Goal: Task Accomplishment & Management: Complete application form

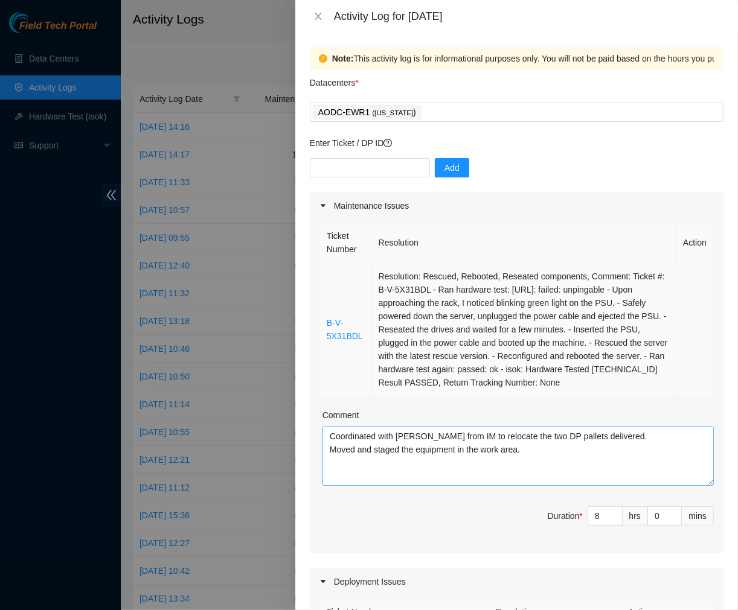
scroll to position [199, 0]
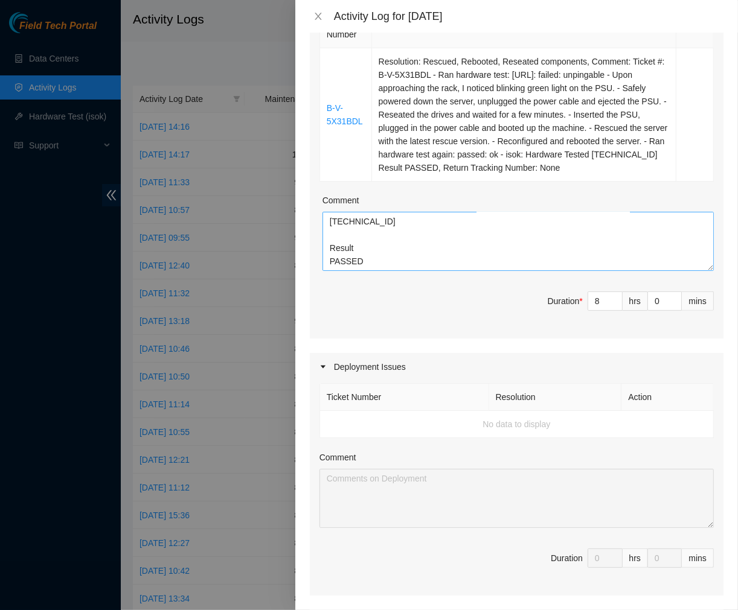
click at [371, 255] on textarea "Coordinated with Victor from IM to relocate the two DP pallets delivered. Moved…" at bounding box center [517, 241] width 391 height 59
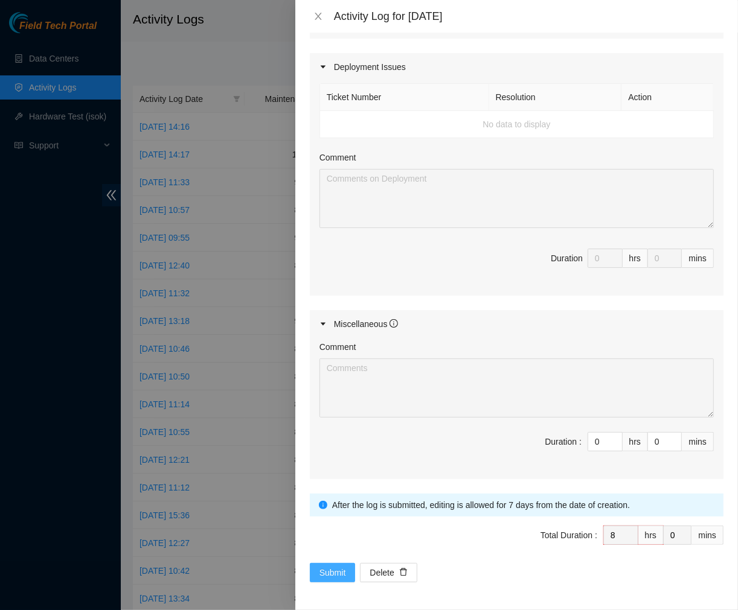
click at [338, 569] on span "Submit" at bounding box center [332, 572] width 27 height 13
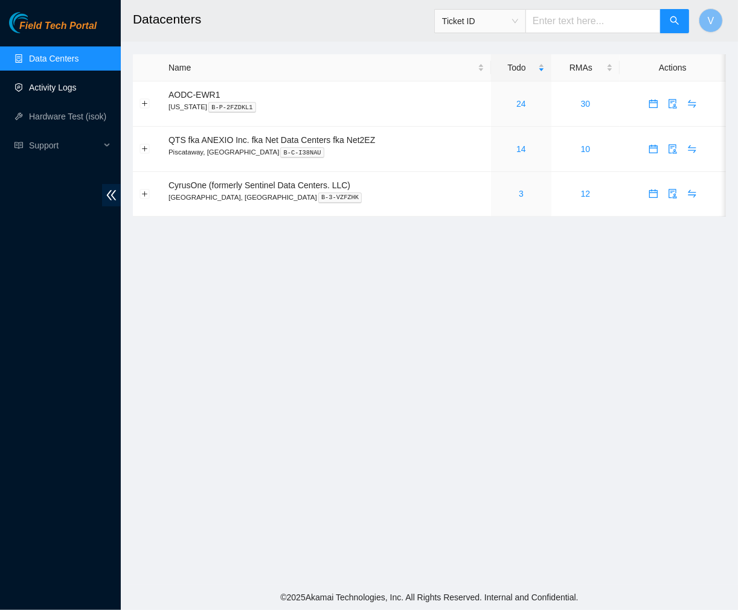
click at [65, 86] on link "Activity Logs" at bounding box center [53, 88] width 48 height 10
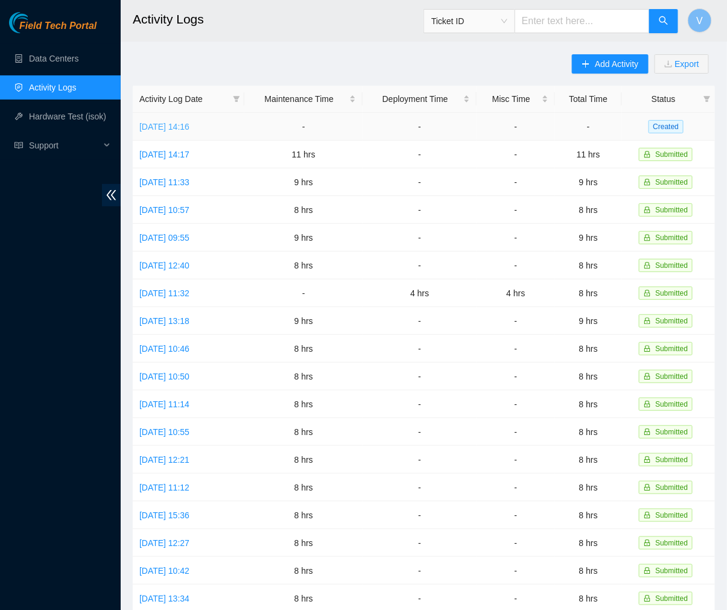
click at [171, 130] on link "[DATE] 14:16" at bounding box center [164, 127] width 50 height 10
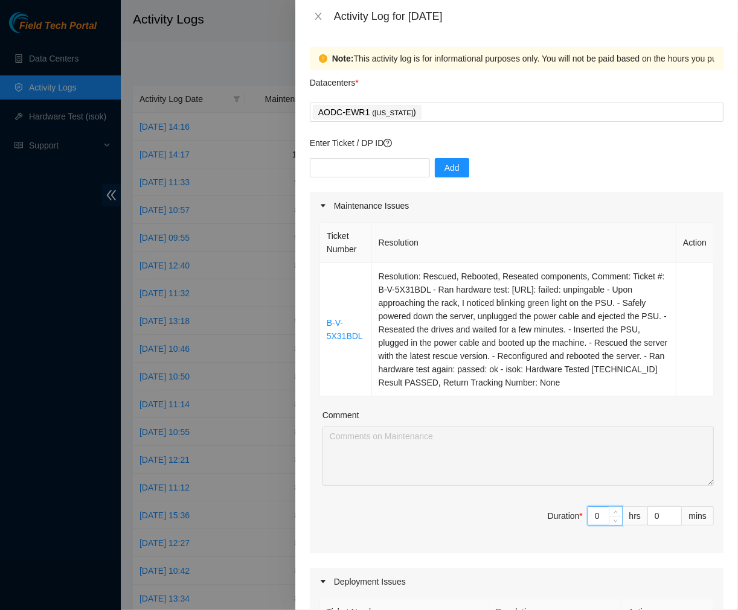
drag, startPoint x: 595, startPoint y: 516, endPoint x: 406, endPoint y: 527, distance: 189.3
click at [406, 527] on span "Duration * 0 hrs 0 mins" at bounding box center [516, 523] width 394 height 34
type input "8"
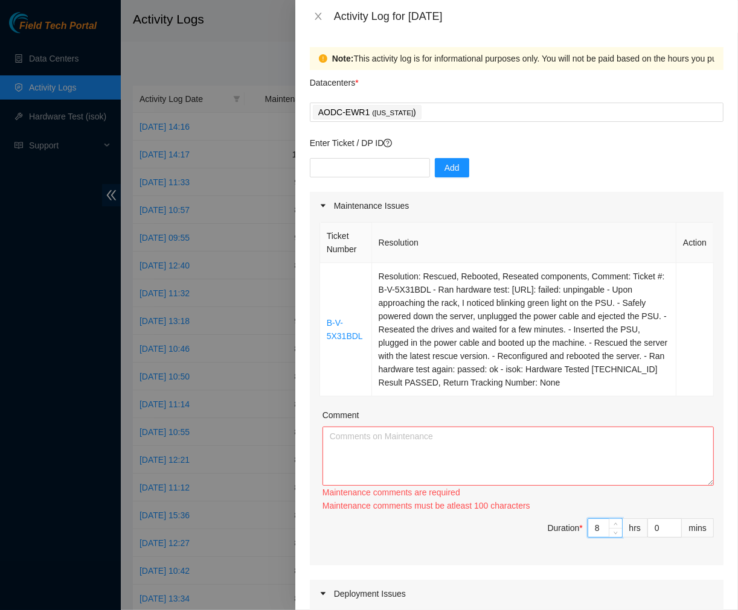
type input "8"
click at [342, 436] on textarea "Comment" at bounding box center [517, 456] width 391 height 59
paste textarea "Coordinated with Victor from IM to relocate the two DP pallets delivered. Moved…"
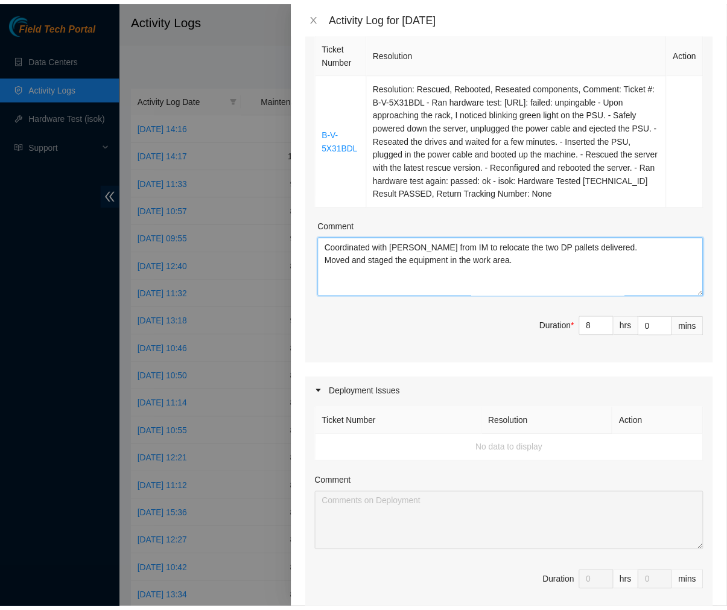
scroll to position [515, 0]
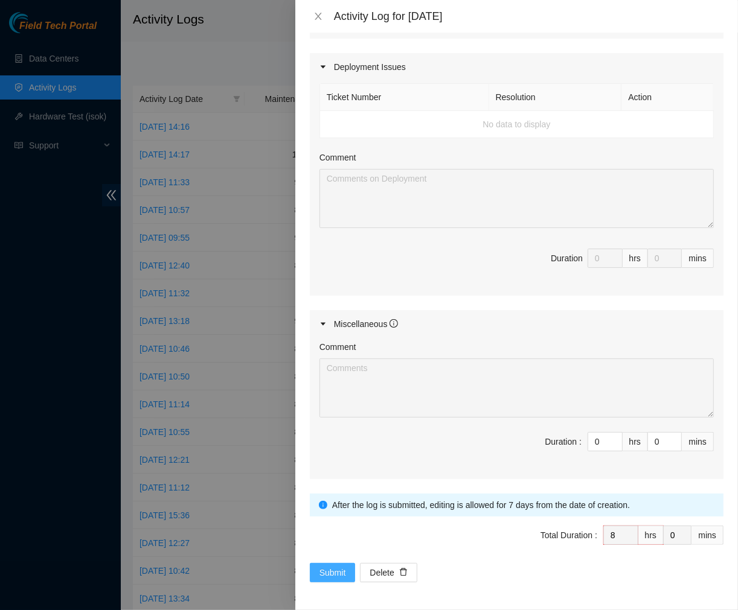
type textarea "Coordinated with Victor from IM to relocate the two DP pallets delivered. Moved…"
click at [319, 570] on span "Submit" at bounding box center [332, 572] width 27 height 13
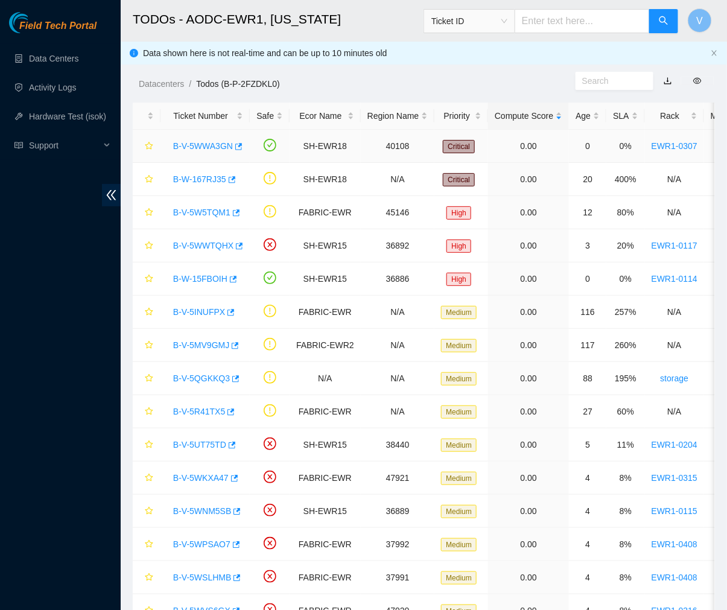
click at [198, 143] on link "B-V-5WWA3GN" at bounding box center [203, 146] width 60 height 10
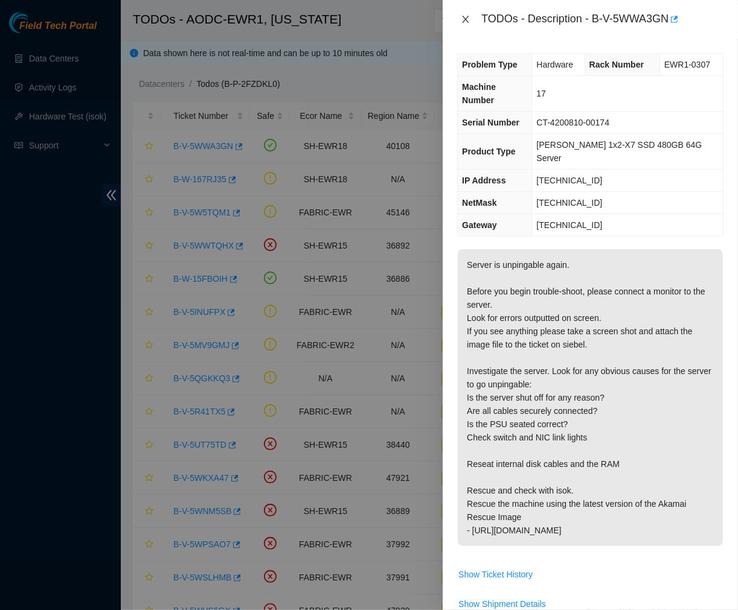
click at [468, 20] on icon "close" at bounding box center [466, 19] width 10 height 10
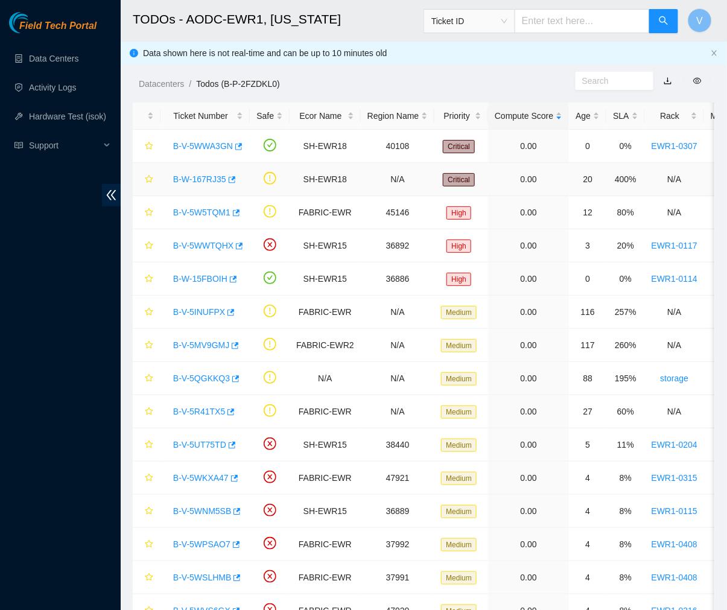
click at [205, 174] on link "B-W-167RJ35" at bounding box center [199, 179] width 53 height 10
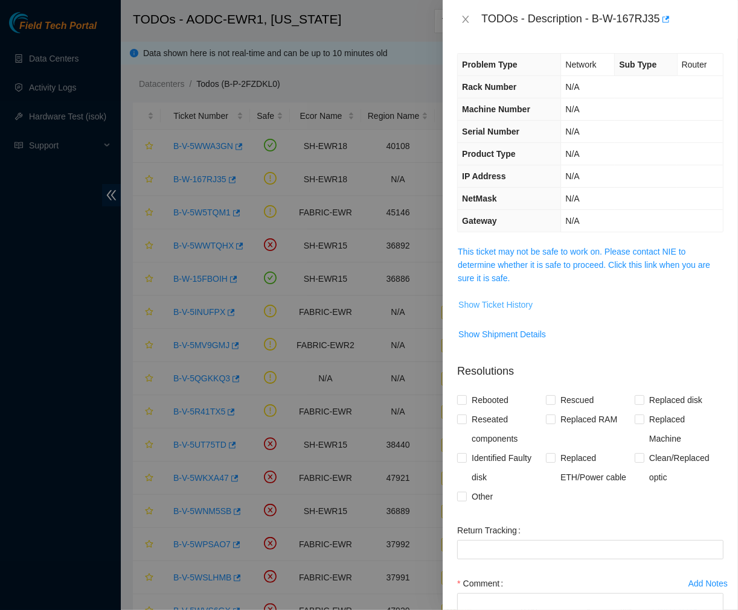
click at [488, 300] on span "Show Ticket History" at bounding box center [495, 304] width 74 height 13
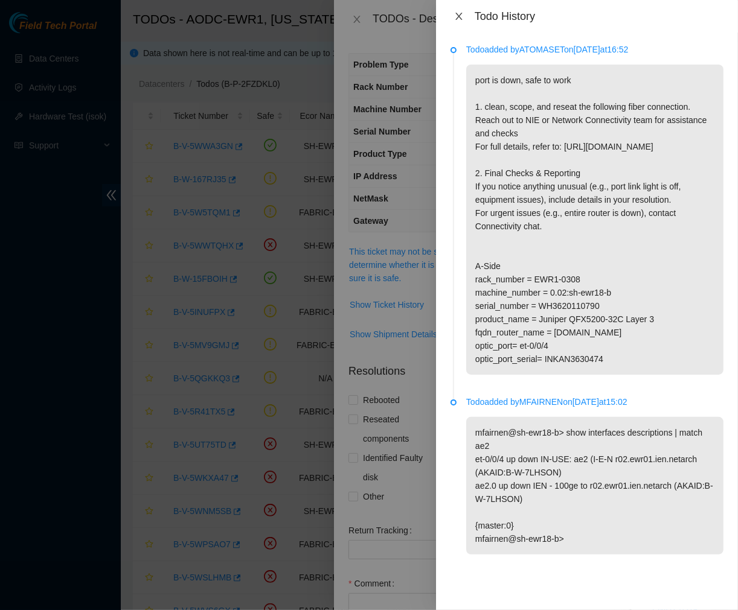
click at [459, 16] on icon "close" at bounding box center [458, 16] width 7 height 7
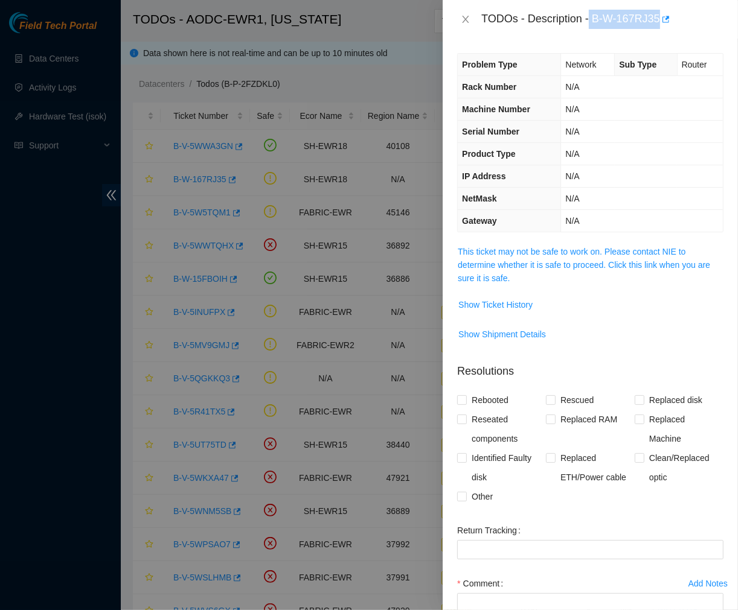
drag, startPoint x: 590, startPoint y: 17, endPoint x: 663, endPoint y: 29, distance: 73.4
click at [663, 29] on div "TODOs - Description - B-W-167RJ35" at bounding box center [589, 19] width 295 height 39
click at [631, 18] on div "TODOs - Description - B-W-167RJ35" at bounding box center [602, 19] width 242 height 19
click at [592, 17] on div "TODOs - Description - B-W-167RJ35" at bounding box center [602, 19] width 242 height 19
drag, startPoint x: 592, startPoint y: 21, endPoint x: 657, endPoint y: 22, distance: 65.2
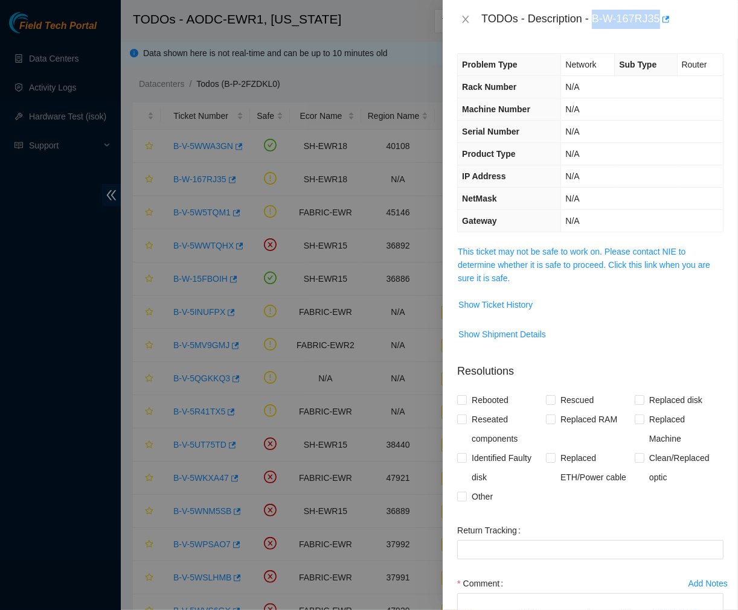
click at [657, 22] on div "TODOs - Description - B-W-167RJ35" at bounding box center [602, 19] width 242 height 19
copy div "B-W-167RJ35"
click at [466, 17] on icon "close" at bounding box center [466, 19] width 10 height 10
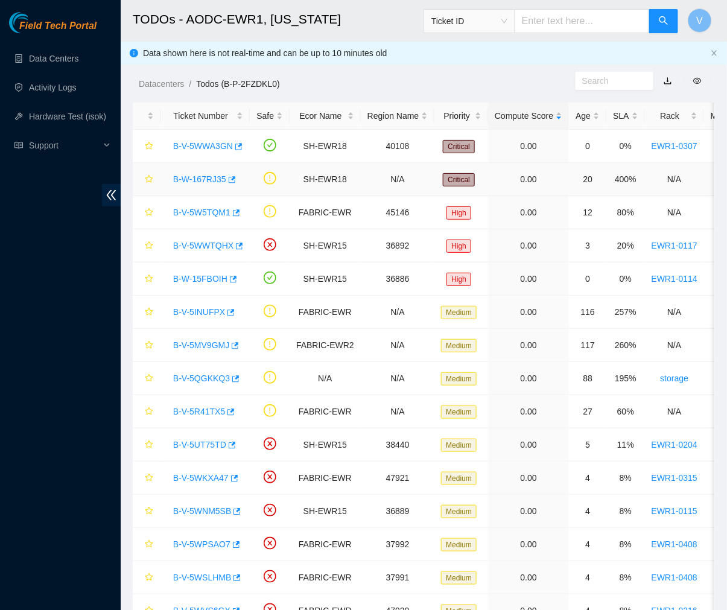
click at [206, 179] on link "B-W-167RJ35" at bounding box center [199, 179] width 53 height 10
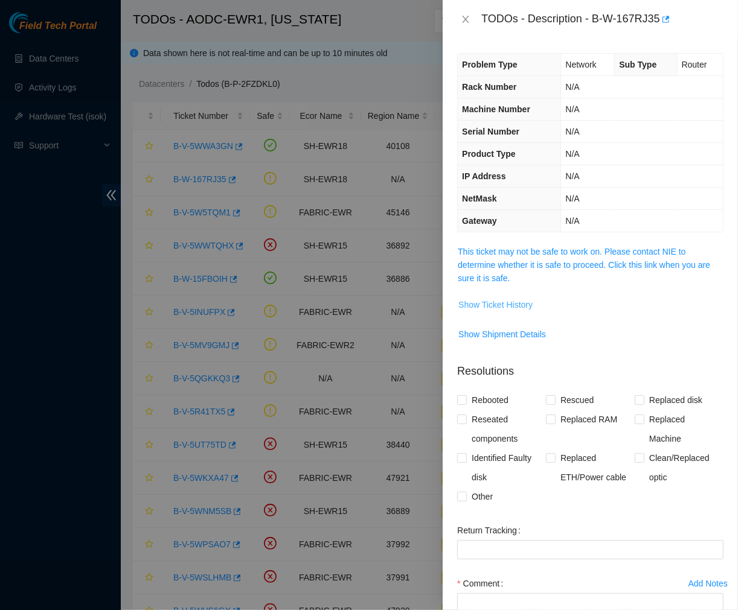
click at [493, 308] on span "Show Ticket History" at bounding box center [495, 304] width 74 height 13
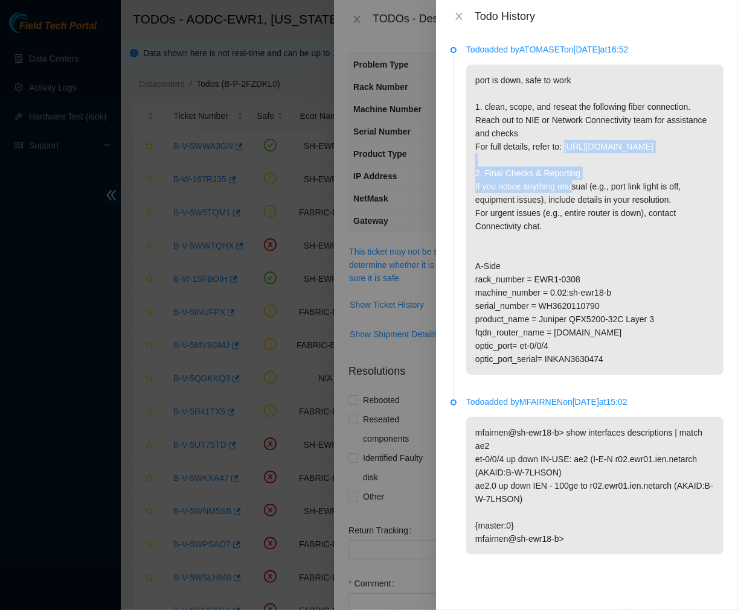
drag, startPoint x: 708, startPoint y: 158, endPoint x: 565, endPoint y: 153, distance: 143.2
click at [565, 153] on p "port is down, safe to work 1. clean, scope, and reseat the following fiber conn…" at bounding box center [594, 220] width 257 height 310
click at [474, 313] on p "port is down, safe to work 1. clean, scope, and reseat the following fiber conn…" at bounding box center [594, 220] width 257 height 310
click at [455, 14] on icon "close" at bounding box center [459, 16] width 10 height 10
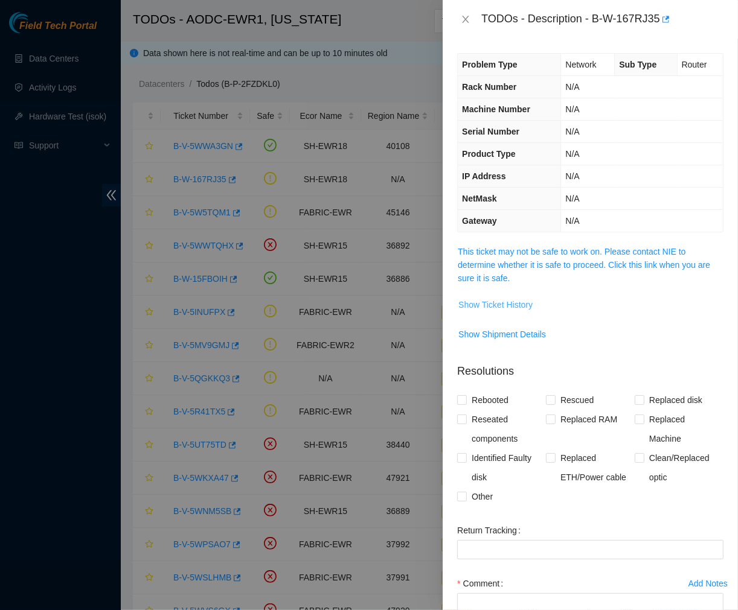
click at [507, 298] on span "Show Ticket History" at bounding box center [495, 304] width 74 height 13
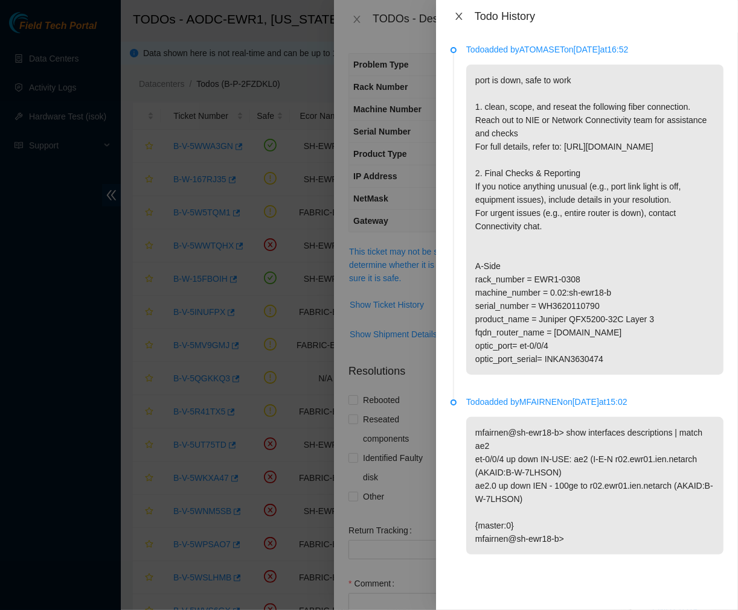
click at [456, 17] on icon "close" at bounding box center [459, 16] width 10 height 10
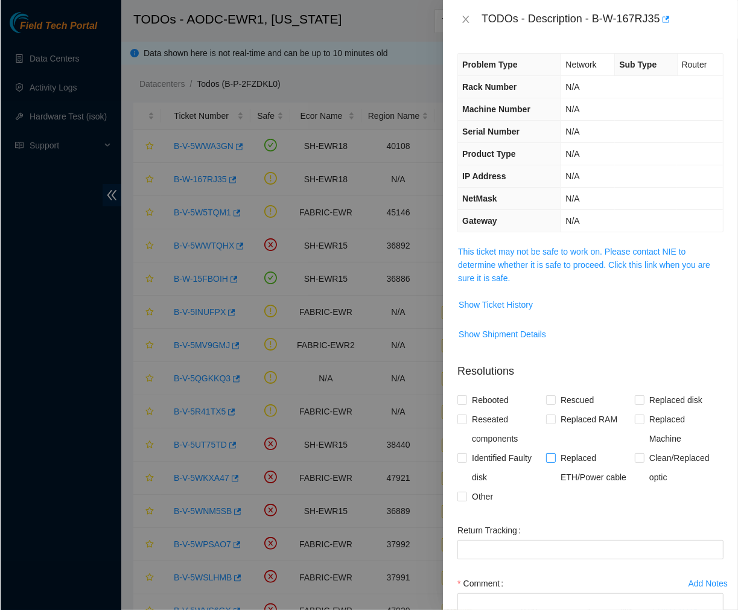
scroll to position [100, 0]
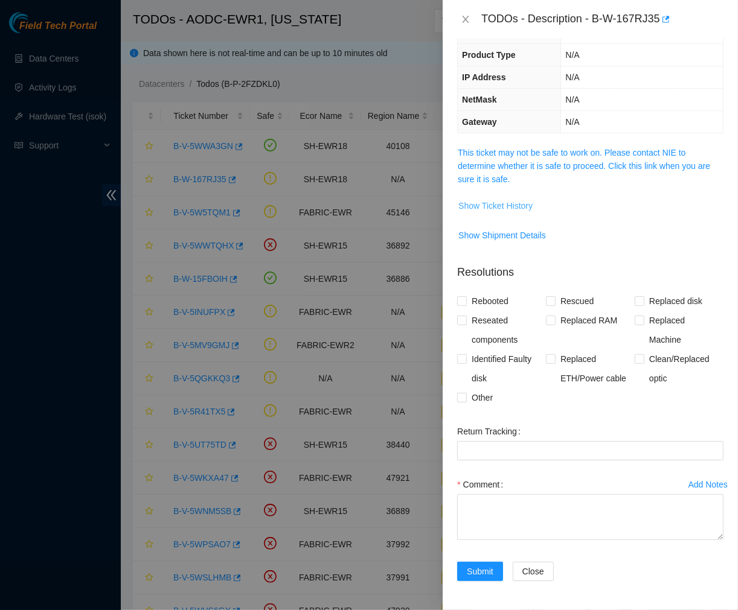
click at [502, 199] on span "Show Ticket History" at bounding box center [495, 205] width 74 height 13
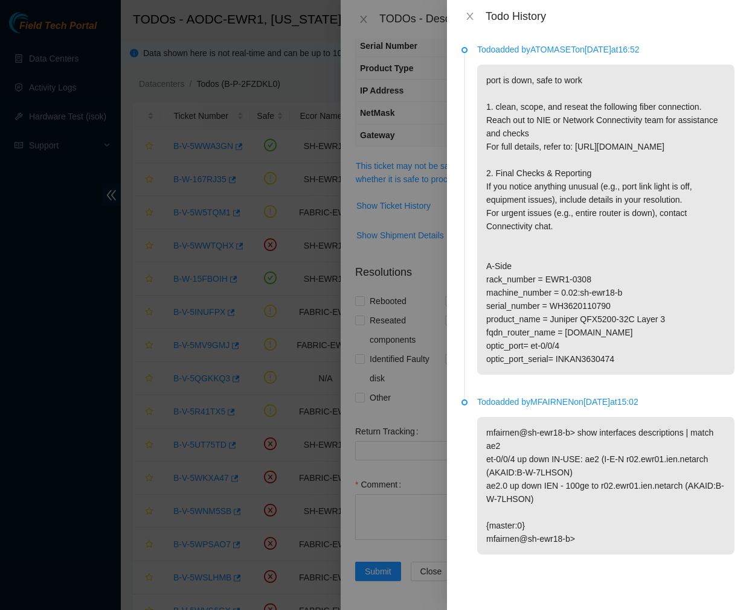
click at [649, 320] on p "port is down, safe to work 1. clean, scope, and reseat the following fiber conn…" at bounding box center [605, 220] width 257 height 310
drag, startPoint x: 468, startPoint y: 16, endPoint x: 395, endPoint y: 22, distance: 73.3
click at [468, 16] on icon "close" at bounding box center [470, 16] width 10 height 10
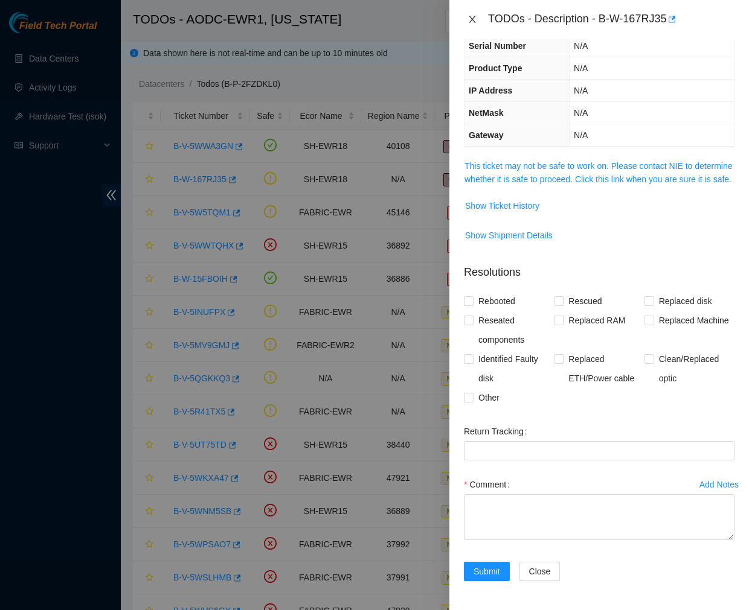
click at [464, 21] on button "Close" at bounding box center [472, 19] width 17 height 11
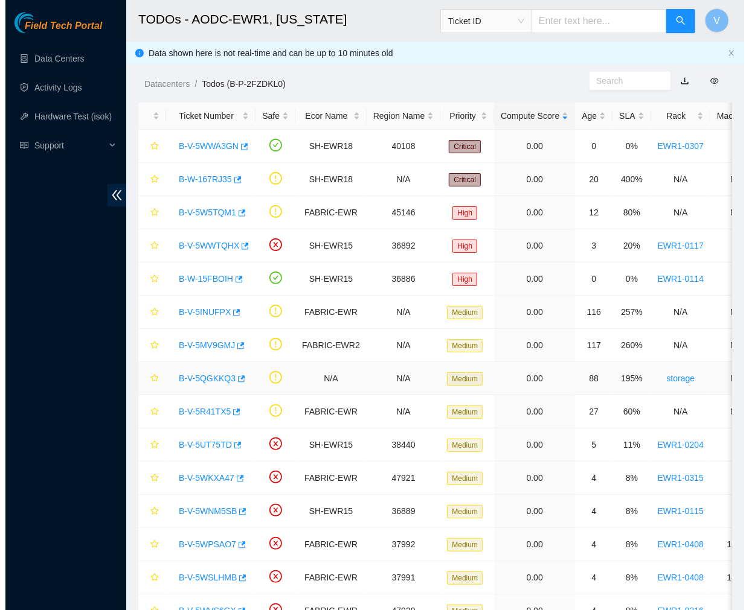
scroll to position [140, 0]
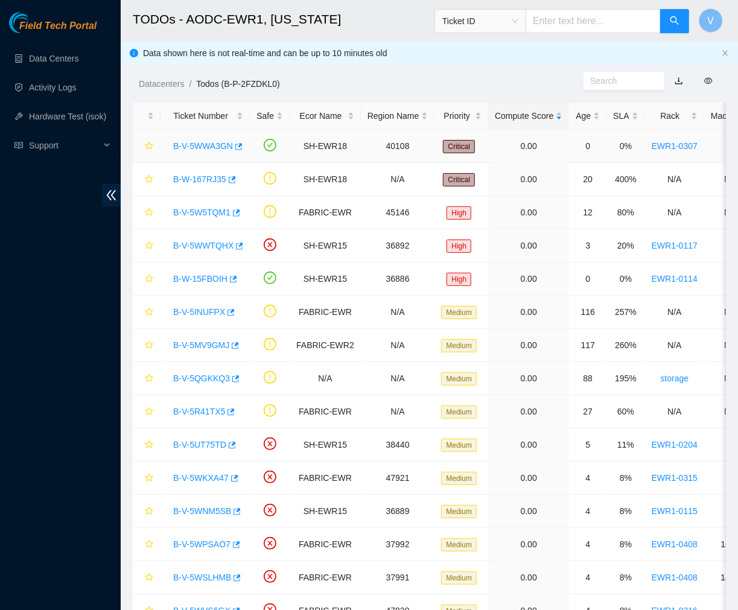
click at [214, 147] on link "B-V-5WWA3GN" at bounding box center [203, 146] width 60 height 10
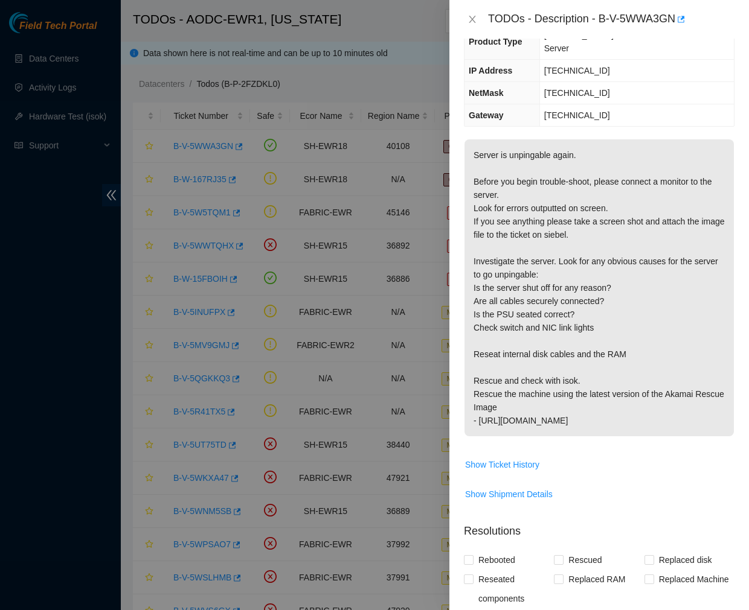
scroll to position [0, 0]
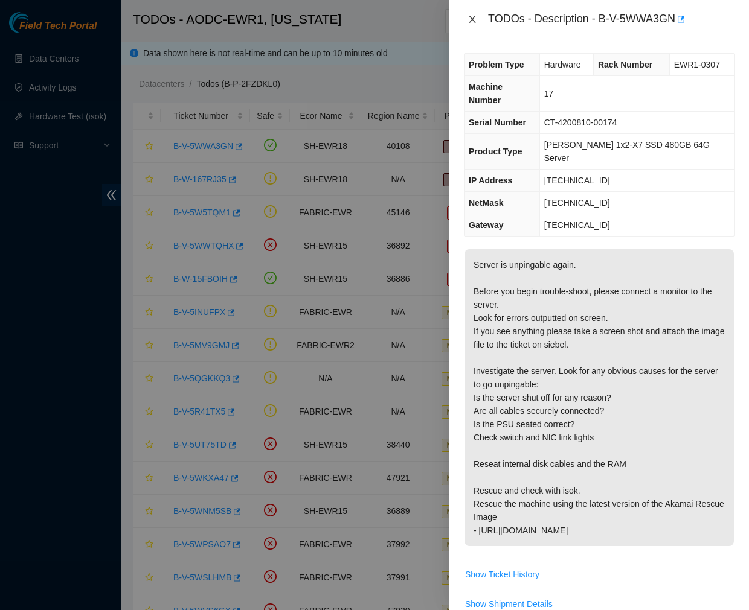
click at [468, 22] on icon "close" at bounding box center [472, 19] width 10 height 10
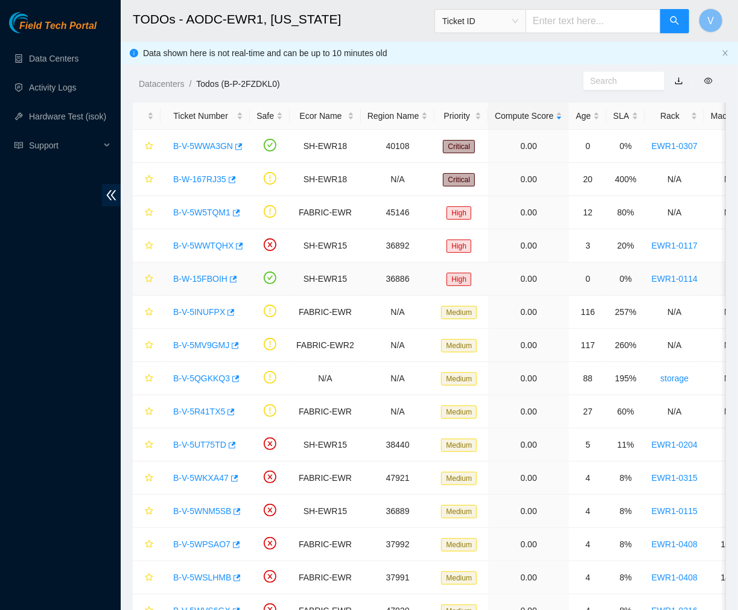
click at [197, 279] on link "B-W-15FBOIH" at bounding box center [200, 279] width 54 height 10
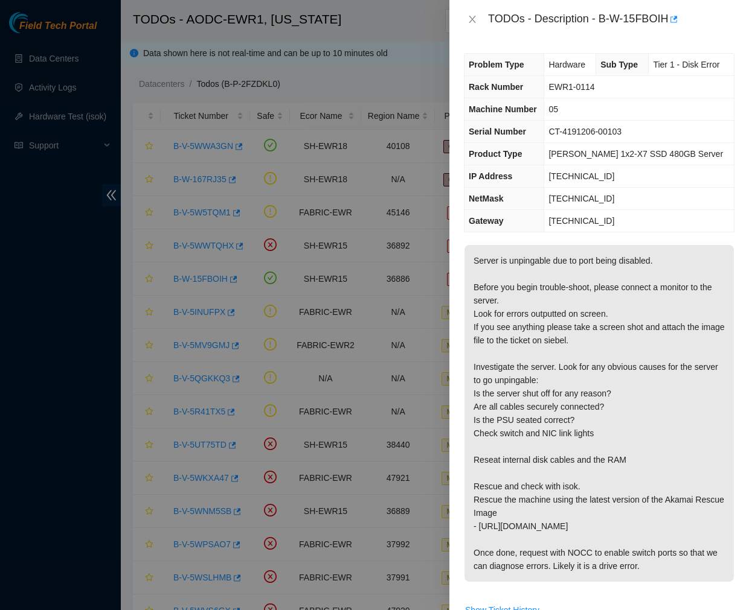
click at [473, 13] on div "TODOs - Description - B-W-15FBOIH" at bounding box center [599, 19] width 270 height 19
click at [468, 21] on icon "close" at bounding box center [472, 19] width 10 height 10
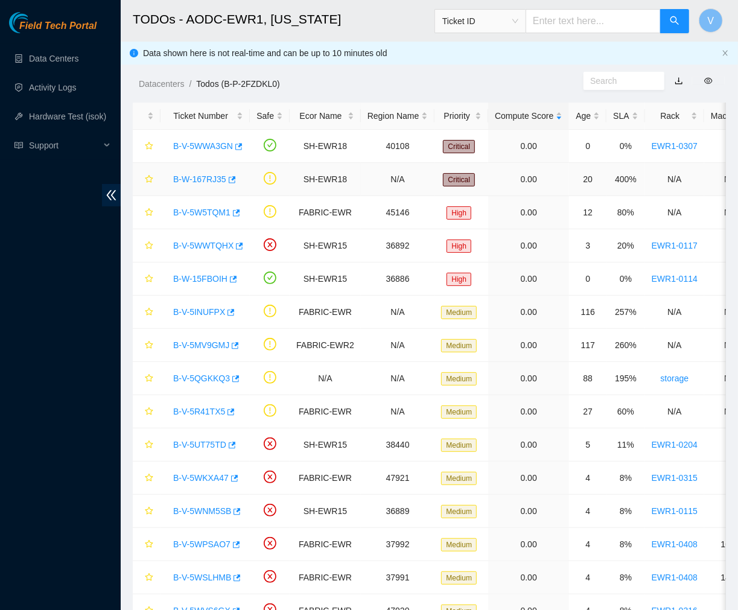
click at [212, 176] on link "B-W-167RJ35" at bounding box center [199, 179] width 53 height 10
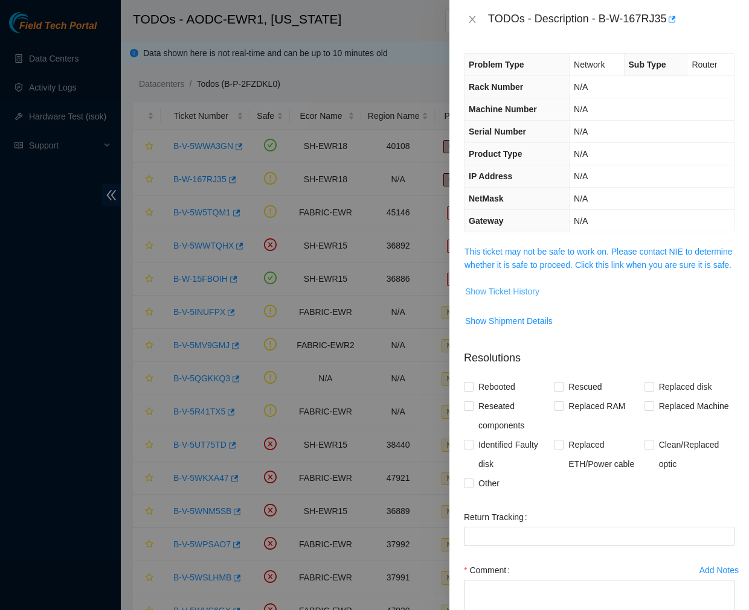
click at [490, 298] on span "Show Ticket History" at bounding box center [502, 291] width 74 height 13
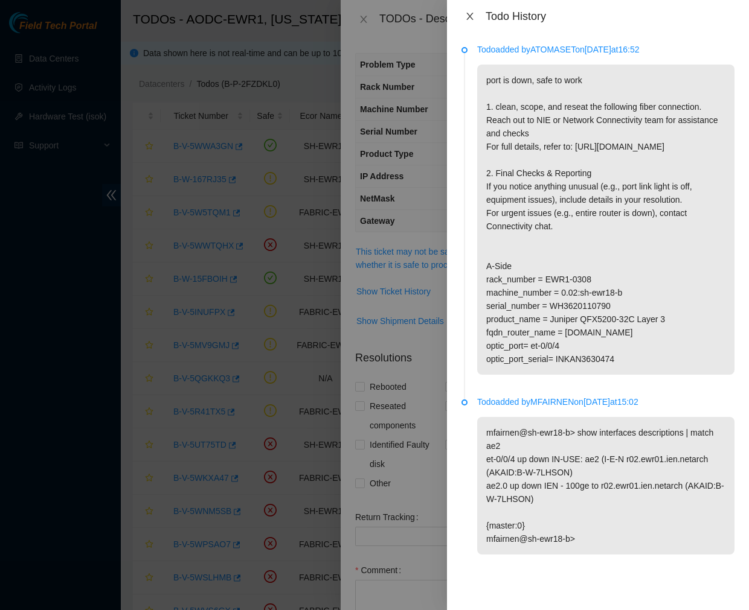
click at [469, 20] on icon "close" at bounding box center [470, 16] width 10 height 10
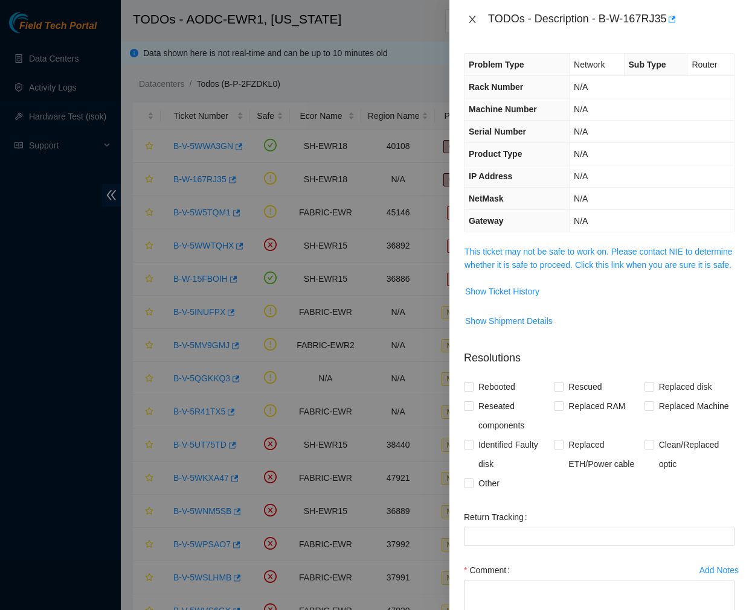
click at [470, 19] on icon "close" at bounding box center [472, 19] width 10 height 10
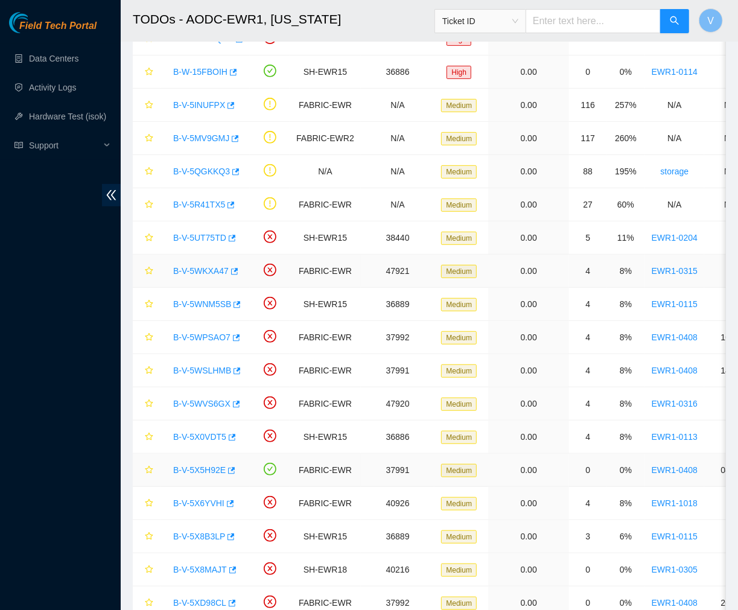
scroll to position [206, 0]
click at [197, 469] on link "B-V-5X5H92E" at bounding box center [199, 471] width 53 height 10
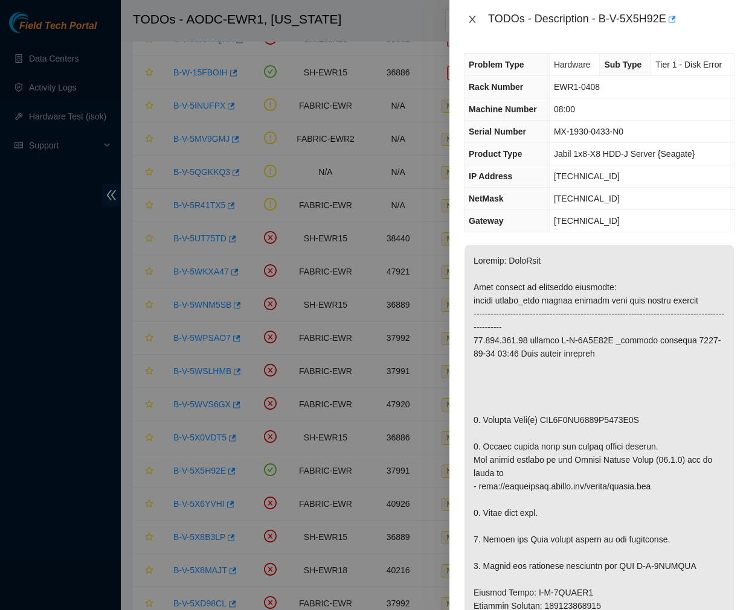
click at [468, 18] on icon "close" at bounding box center [472, 19] width 10 height 10
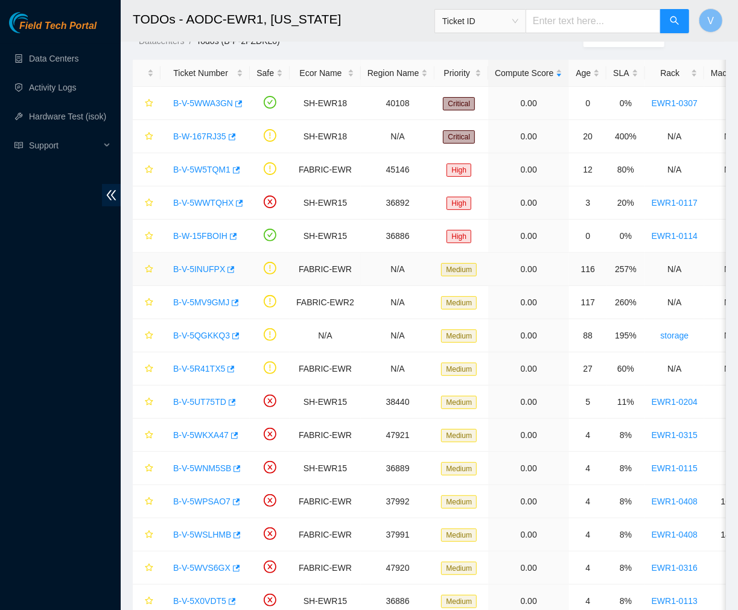
scroll to position [42, 0]
click at [205, 170] on link "B-V-5W5TQM1" at bounding box center [201, 170] width 57 height 10
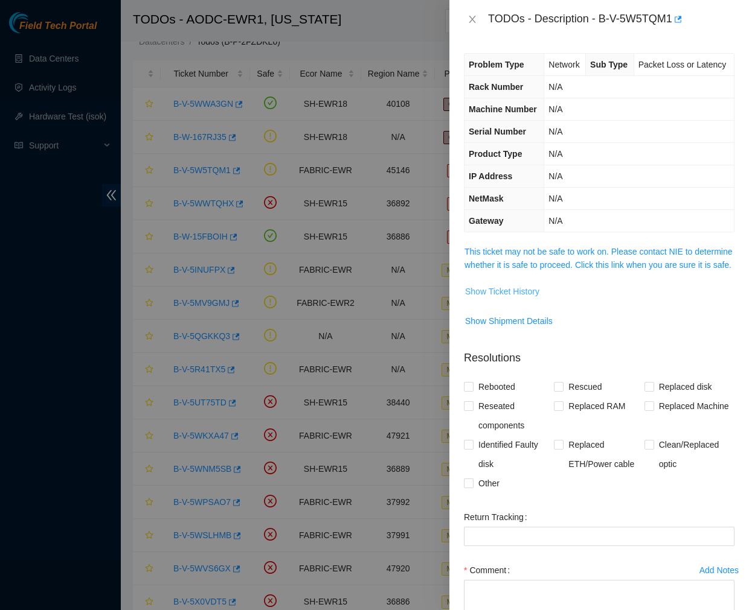
click at [522, 298] on span "Show Ticket History" at bounding box center [502, 291] width 74 height 13
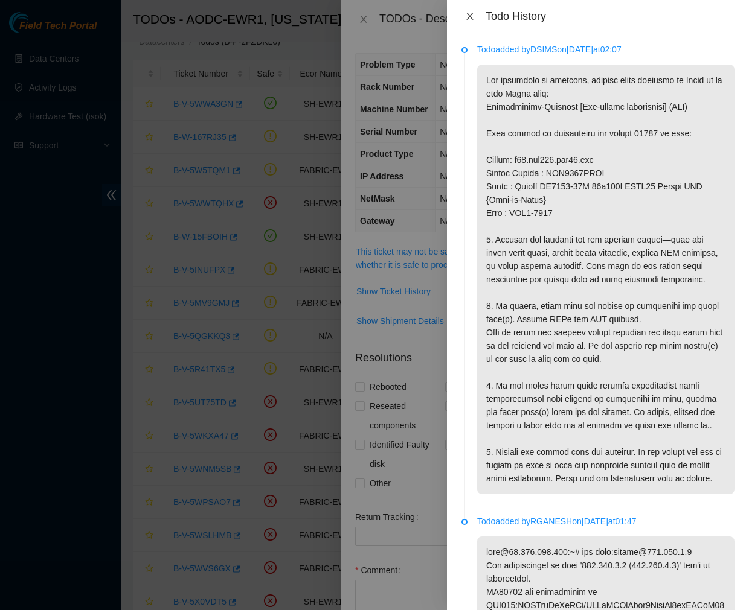
click at [465, 20] on icon "close" at bounding box center [470, 16] width 10 height 10
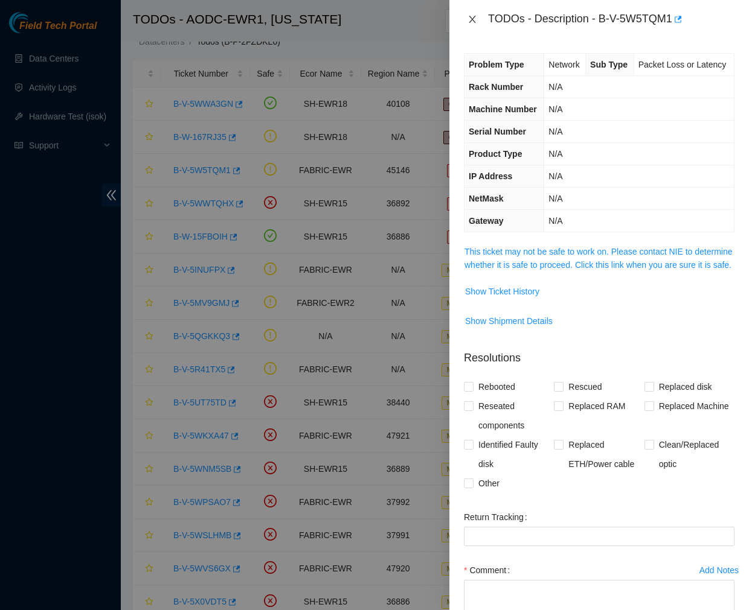
click at [473, 19] on icon "close" at bounding box center [472, 19] width 10 height 10
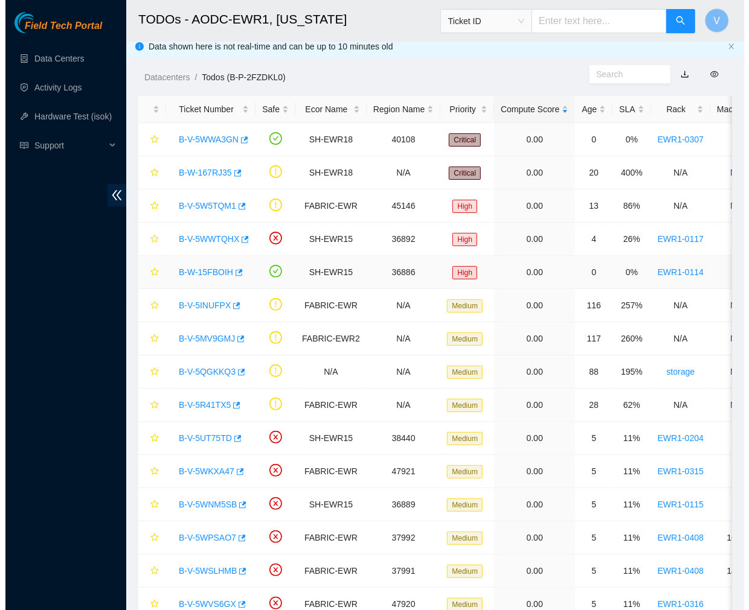
scroll to position [6, 0]
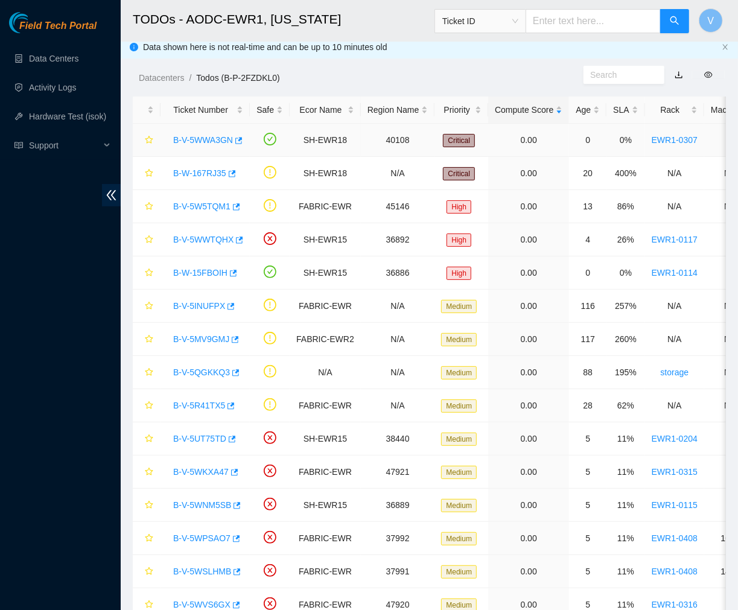
click at [212, 139] on link "B-V-5WWA3GN" at bounding box center [203, 140] width 60 height 10
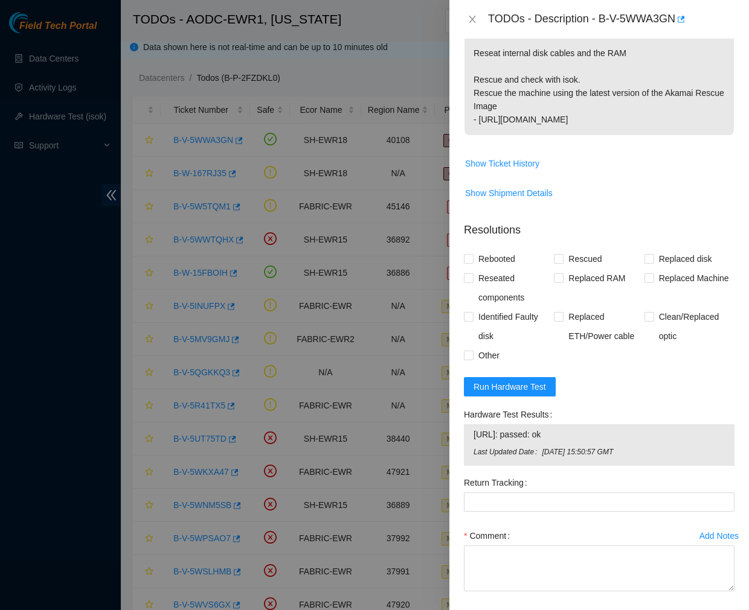
scroll to position [436, 0]
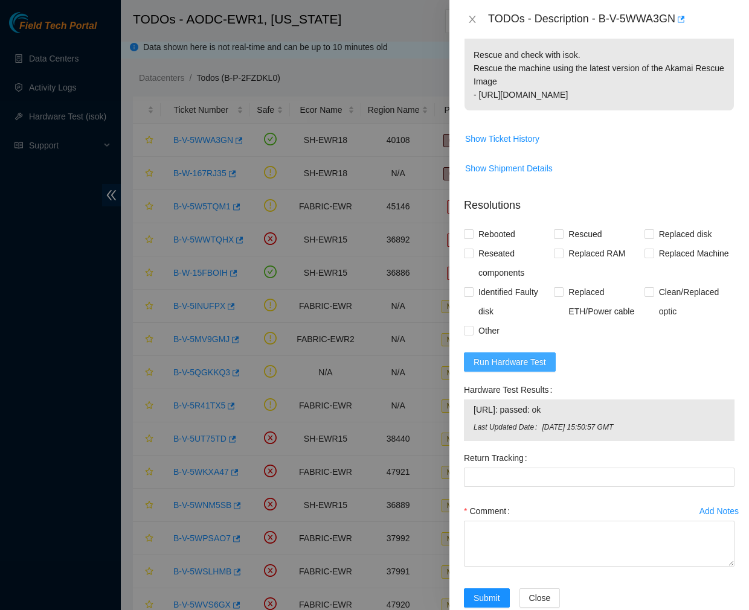
click at [507, 356] on span "Run Hardware Test" at bounding box center [509, 362] width 72 height 13
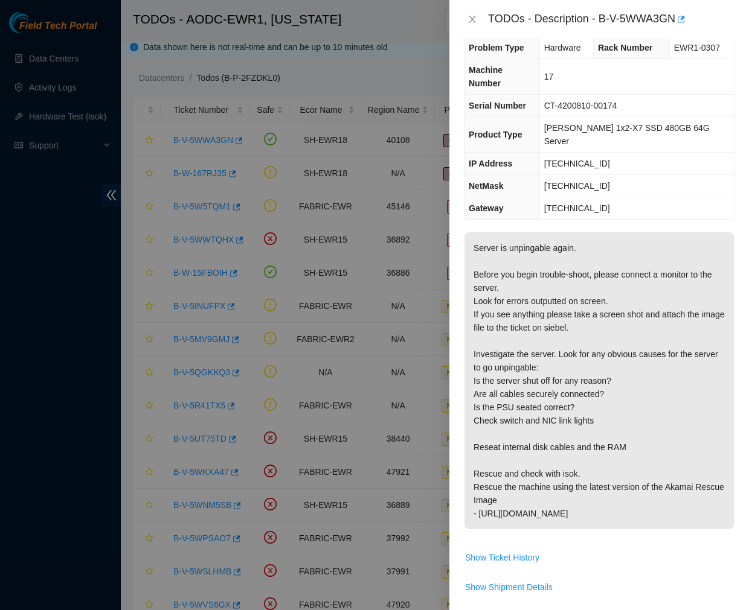
scroll to position [16, 0]
click at [624, 269] on p "Server is unpingable again. Before you begin trouble-shoot, please connect a mo…" at bounding box center [598, 381] width 269 height 297
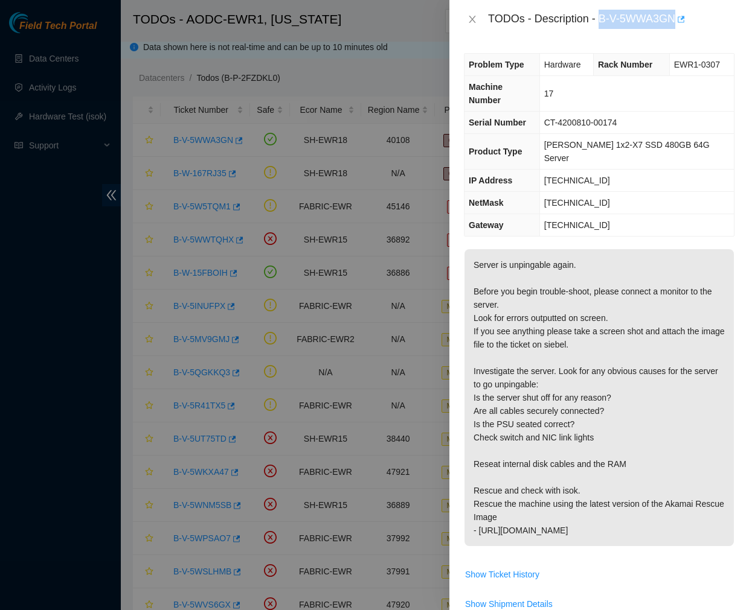
drag, startPoint x: 599, startPoint y: 19, endPoint x: 677, endPoint y: 24, distance: 78.0
click at [677, 24] on div "TODOs - Description - B-V-5WWA3GN" at bounding box center [611, 19] width 246 height 19
copy div "B-V-5WWA3GN"
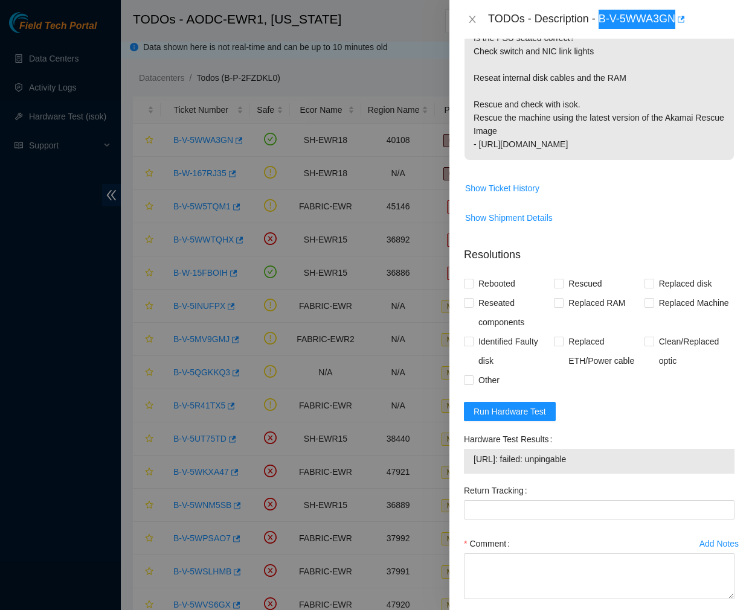
scroll to position [419, 0]
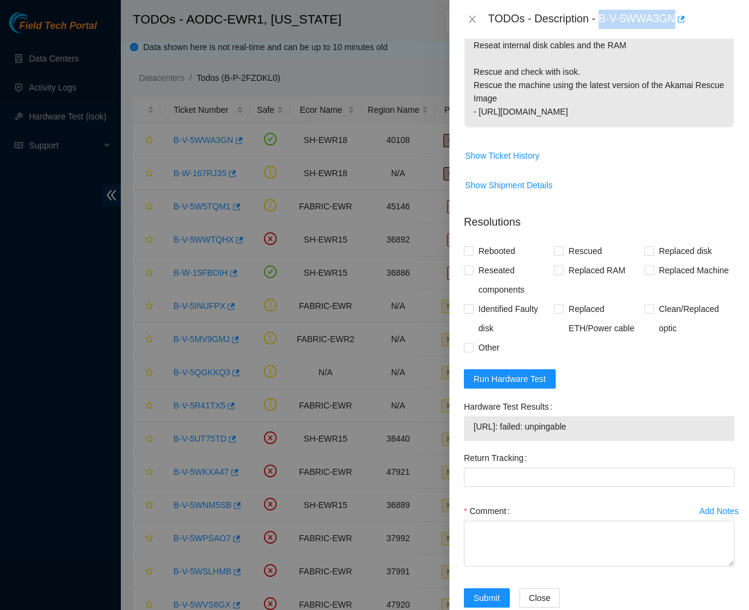
drag, startPoint x: 592, startPoint y: 399, endPoint x: 468, endPoint y: 401, distance: 123.8
click at [468, 417] on div "23.65.191.16: failed: unpingable" at bounding box center [599, 429] width 270 height 25
copy tbody "23.65.191.16: failed: unpingable"
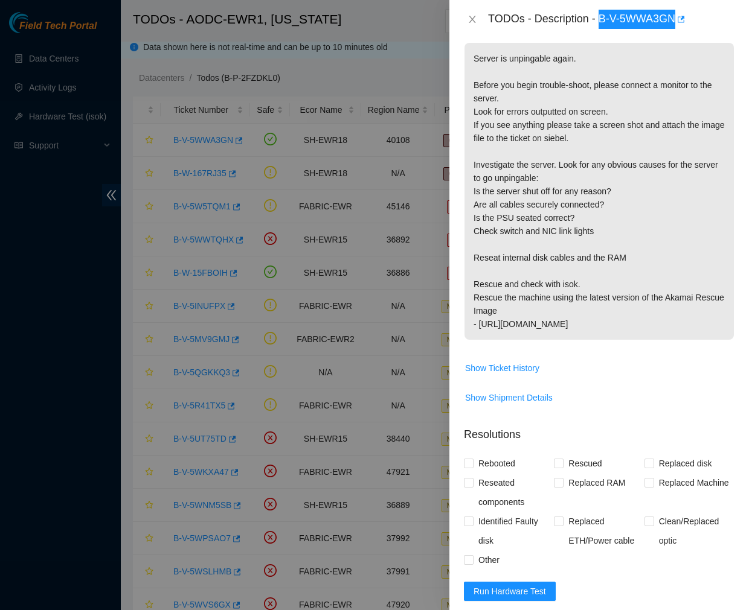
scroll to position [0, 0]
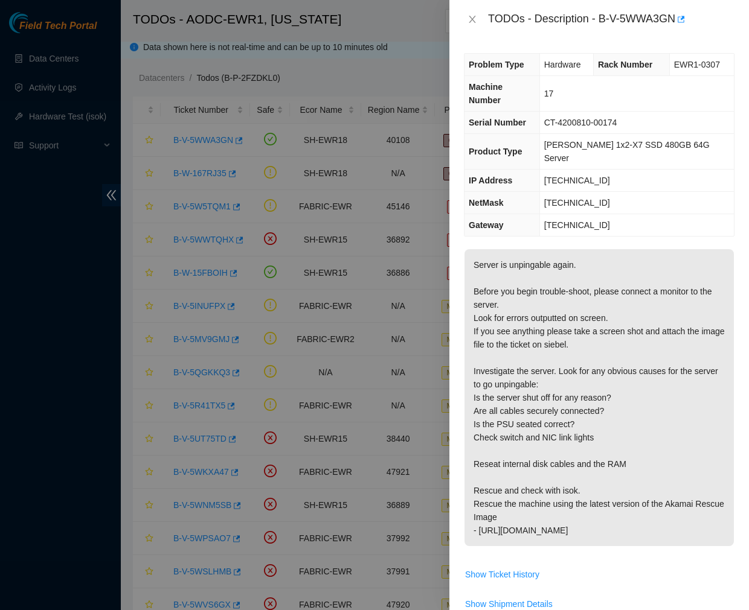
click at [678, 409] on p "Server is unpingable again. Before you begin trouble-shoot, please connect a mo…" at bounding box center [598, 397] width 269 height 297
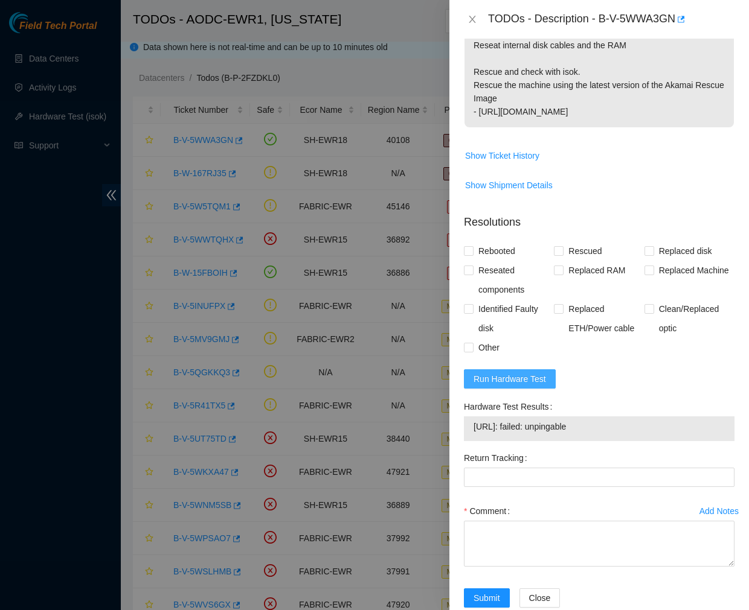
click at [531, 372] on span "Run Hardware Test" at bounding box center [509, 378] width 72 height 13
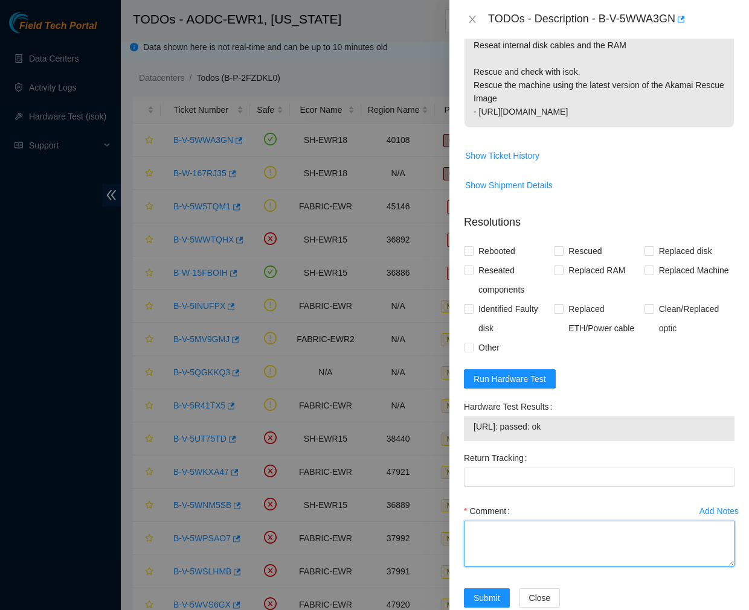
click at [503, 521] on textarea "Comment" at bounding box center [599, 544] width 270 height 46
type textarea "V"
paste textarea "Ticket #: B-V-5WWA3GN - Ran hardware test: 23.65.191.16: failed: unpingable - U…"
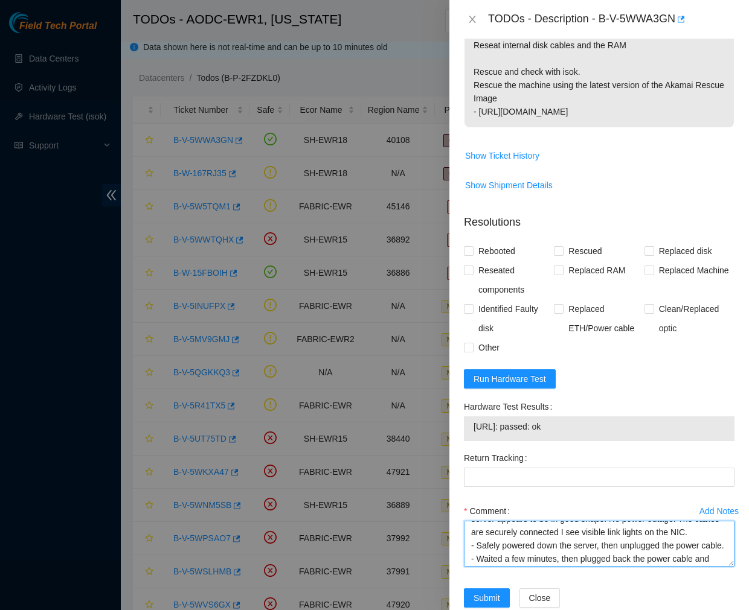
scroll to position [63, 0]
type textarea "Ticket #: B-V-5WWA3GN - Ran hardware test: 23.65.191.16: failed: unpingable - U…"
click at [557, 246] on input "Rescued" at bounding box center [558, 250] width 8 height 8
checkbox input "true"
click at [472, 246] on span at bounding box center [469, 251] width 10 height 10
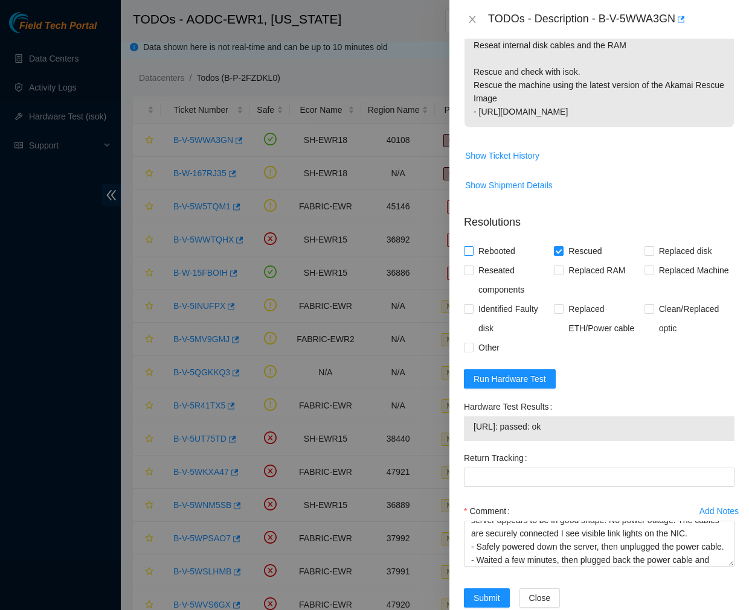
click at [472, 246] on input "Rebooted" at bounding box center [468, 250] width 8 height 8
checkbox input "true"
click at [456, 263] on div "Problem Type Hardware Rack Number EWR1-0307 Machine Number 17 Serial Number CT-…" at bounding box center [598, 325] width 299 height 572
click at [464, 266] on input "Reseated components" at bounding box center [468, 270] width 8 height 8
checkbox input "true"
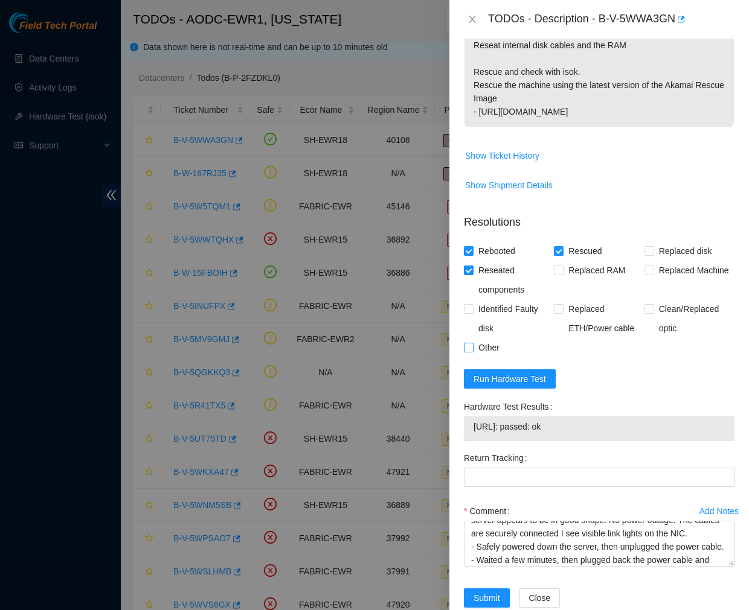
click at [467, 343] on input "Other" at bounding box center [468, 347] width 8 height 8
checkbox input "true"
click at [484, 592] on span "Submit" at bounding box center [486, 598] width 27 height 13
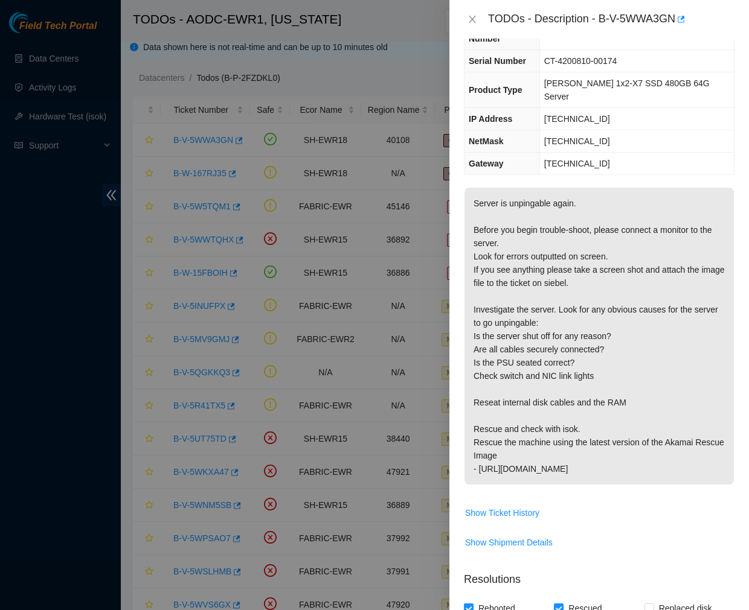
scroll to position [0, 0]
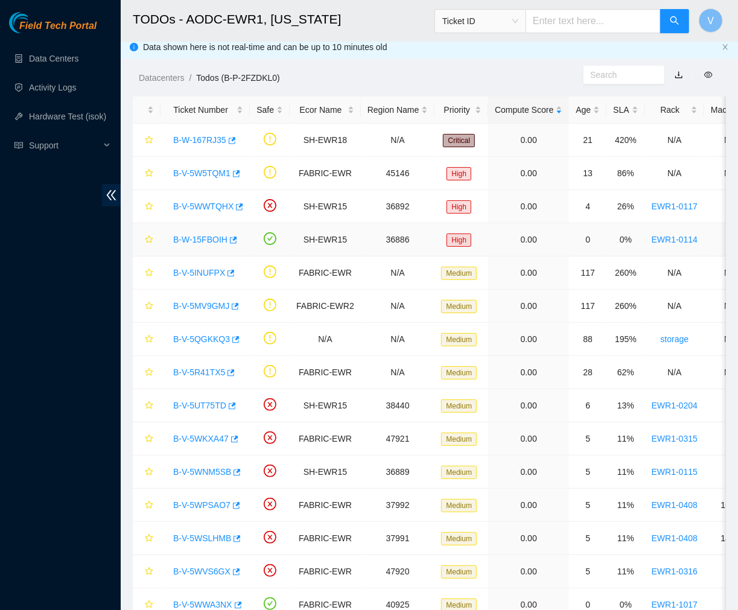
click at [209, 240] on link "B-W-15FBOIH" at bounding box center [200, 240] width 54 height 10
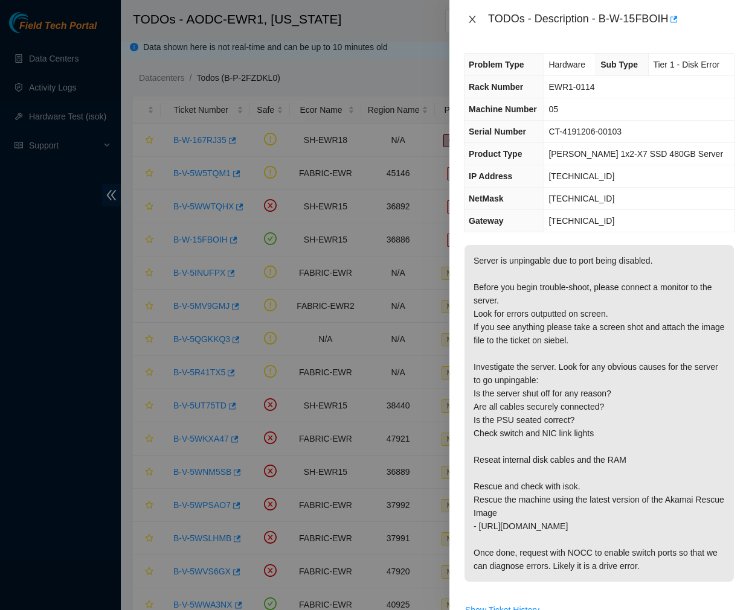
click at [471, 16] on icon "close" at bounding box center [472, 19] width 10 height 10
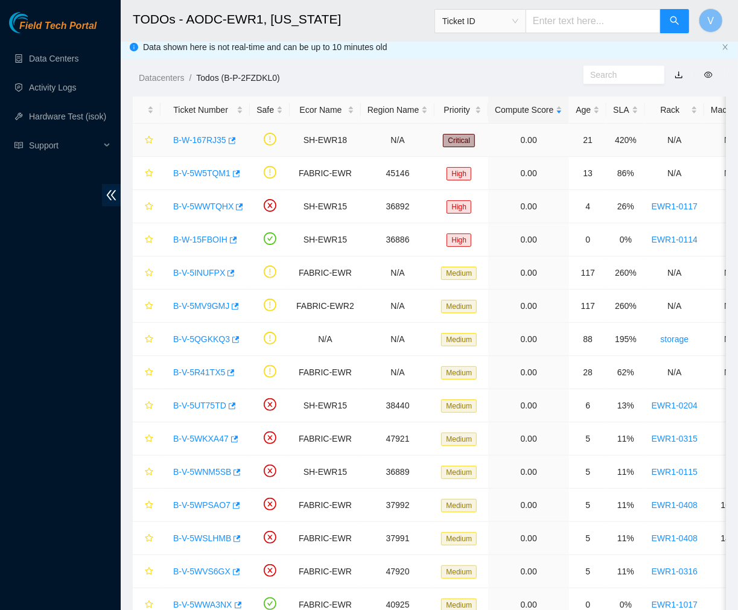
click at [188, 141] on link "B-W-167RJ35" at bounding box center [199, 140] width 53 height 10
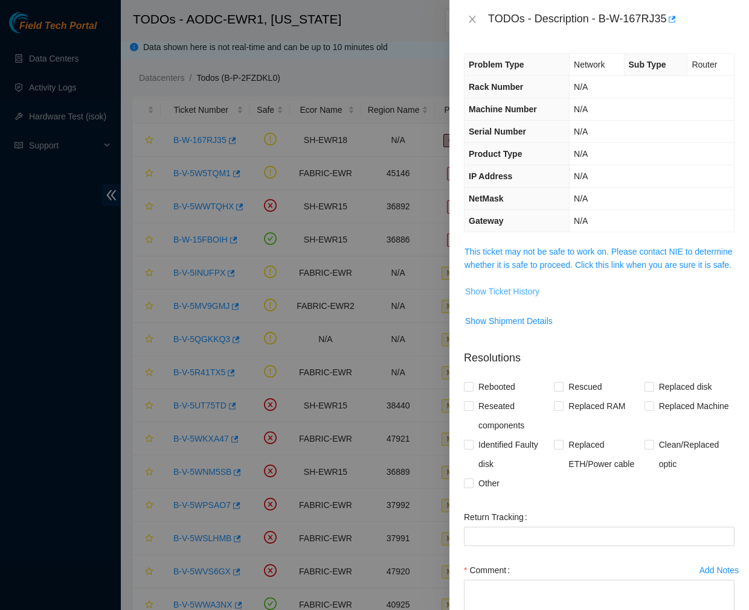
click at [504, 298] on span "Show Ticket History" at bounding box center [502, 291] width 74 height 13
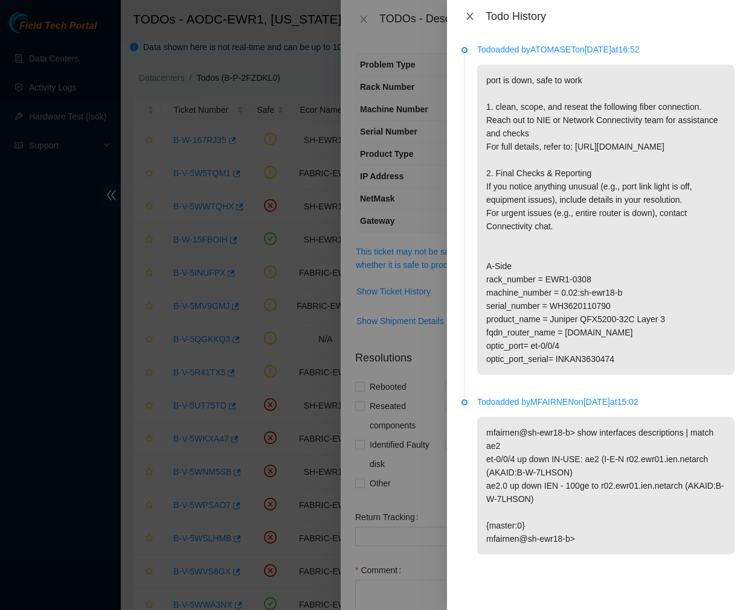
click at [468, 19] on icon "close" at bounding box center [470, 16] width 10 height 10
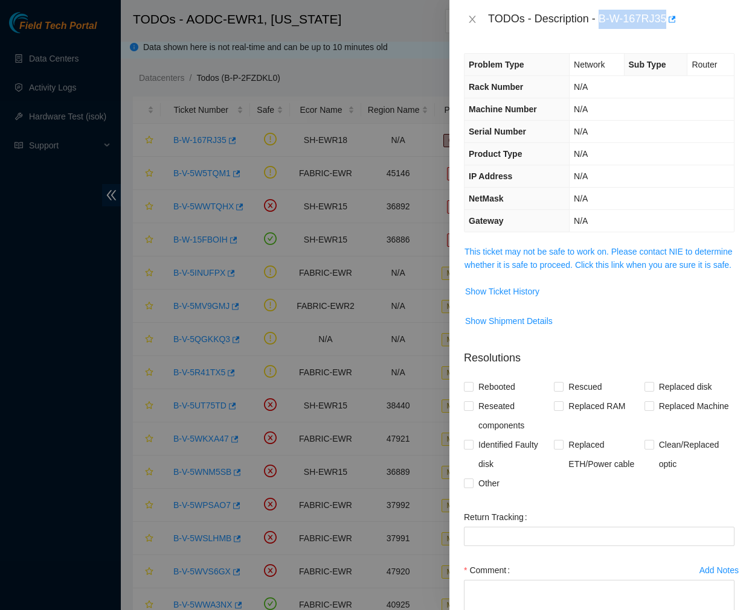
drag, startPoint x: 599, startPoint y: 13, endPoint x: 665, endPoint y: 23, distance: 66.6
click at [665, 23] on div "TODOs - Description - B-W-167RJ35" at bounding box center [611, 19] width 246 height 19
copy div "B-W-167RJ35"
click at [495, 298] on span "Show Ticket History" at bounding box center [502, 291] width 74 height 13
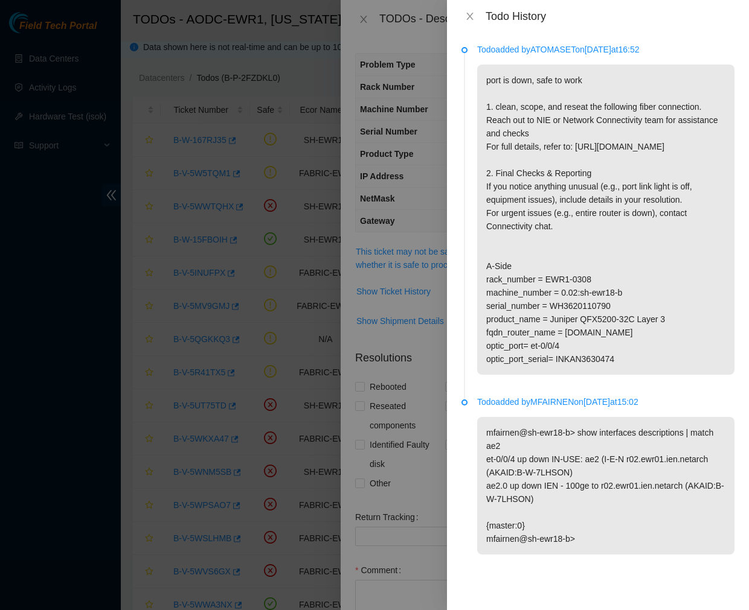
click at [500, 109] on p "port is down, safe to work 1. clean, scope, and reseat the following fiber conn…" at bounding box center [605, 220] width 257 height 310
click at [537, 327] on p "port is down, safe to work 1. clean, scope, and reseat the following fiber conn…" at bounding box center [605, 220] width 257 height 310
click at [512, 320] on p "port is down, safe to work 1. clean, scope, and reseat the following fiber conn…" at bounding box center [605, 220] width 257 height 310
click at [627, 10] on div "Todo History" at bounding box center [609, 16] width 249 height 13
click at [468, 18] on icon "close" at bounding box center [469, 16] width 7 height 7
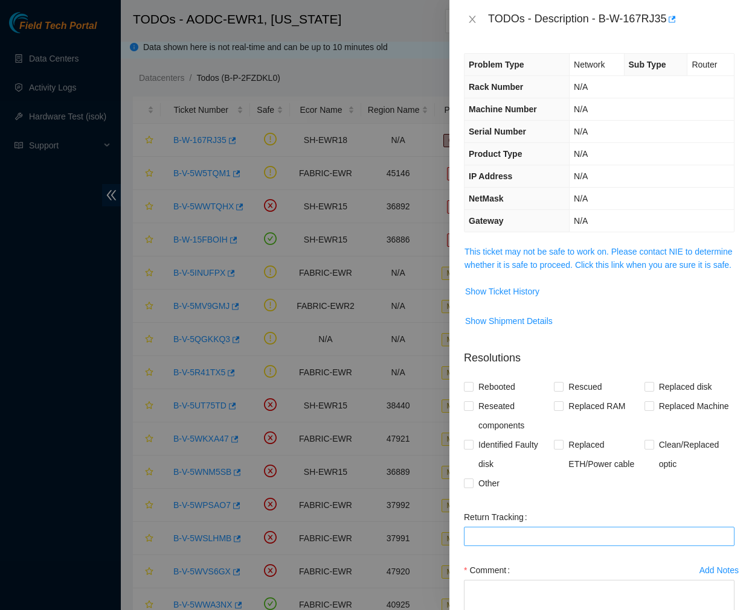
scroll to position [100, 0]
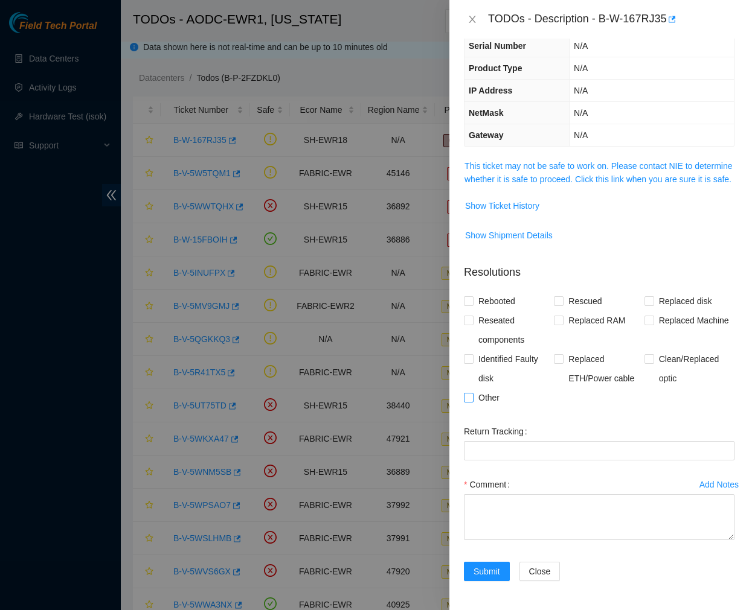
click at [470, 398] on input "Other" at bounding box center [468, 397] width 8 height 8
checkbox input "true"
click at [644, 355] on input "Clean/Replaced optic" at bounding box center [648, 358] width 8 height 8
checkbox input "true"
click at [475, 522] on textarea "Comment" at bounding box center [599, 517] width 270 height 46
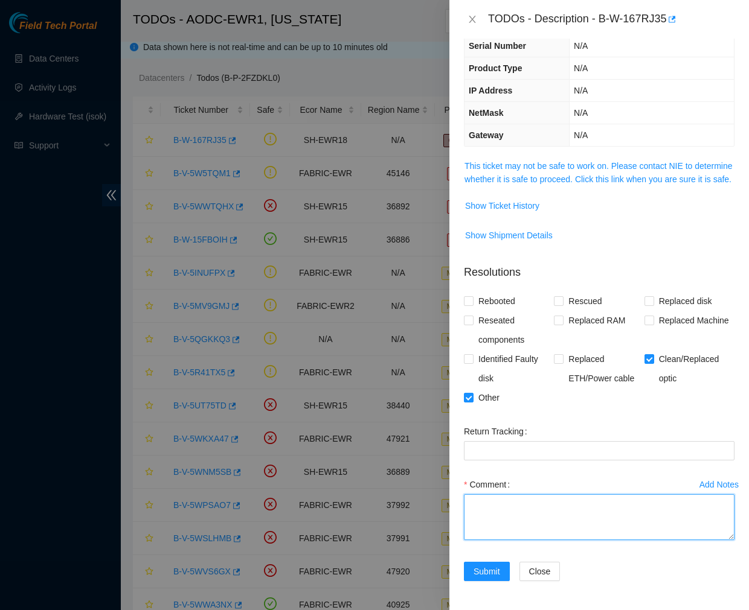
paste textarea "Ticket #: B-W-167RJ35 - Port is down and safe to work. - Unplugged the fiber co…"
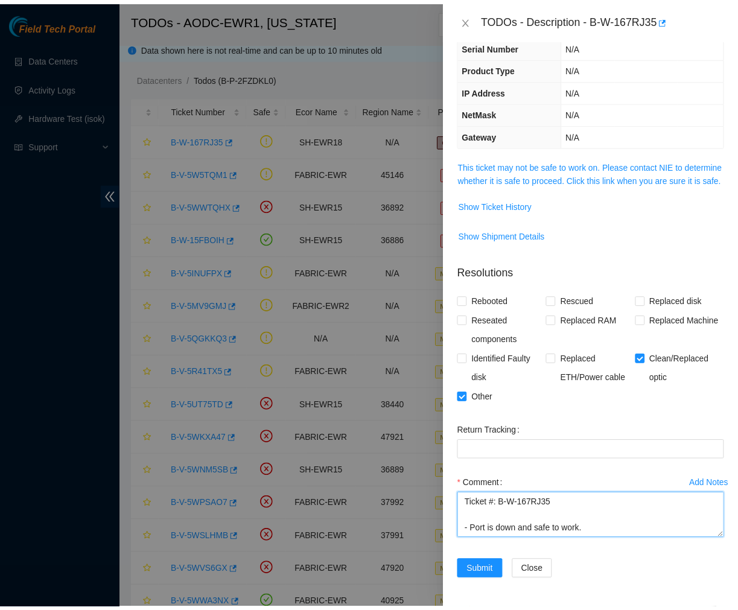
scroll to position [76, 0]
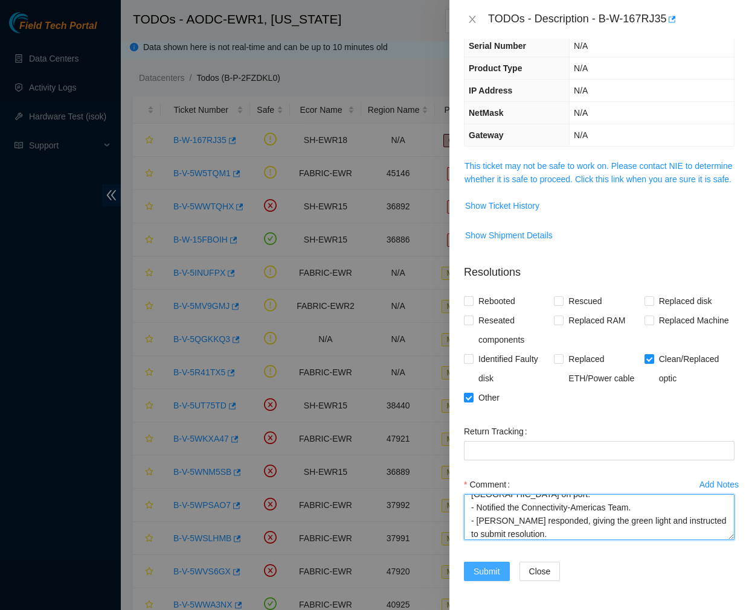
type textarea "Ticket #: B-W-167RJ35 - Port is down and safe to work. - Unplugged the fiber co…"
click at [473, 573] on span "Submit" at bounding box center [486, 571] width 27 height 13
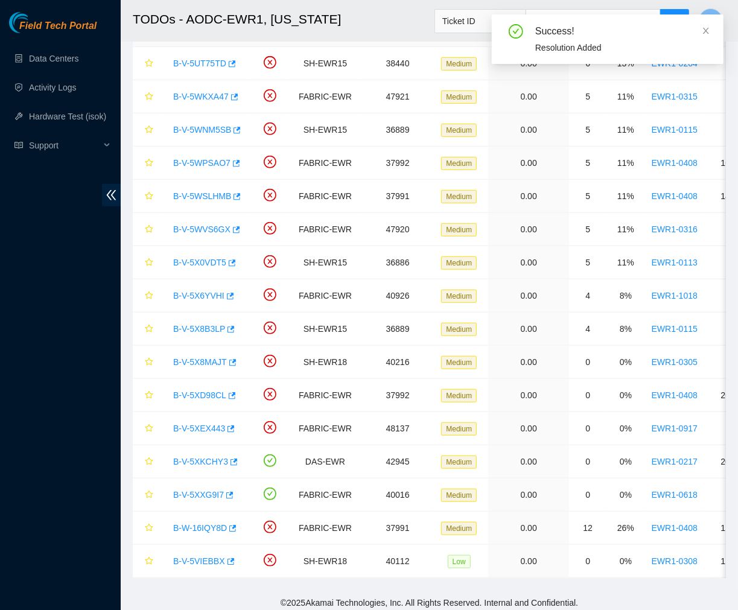
scroll to position [320, 0]
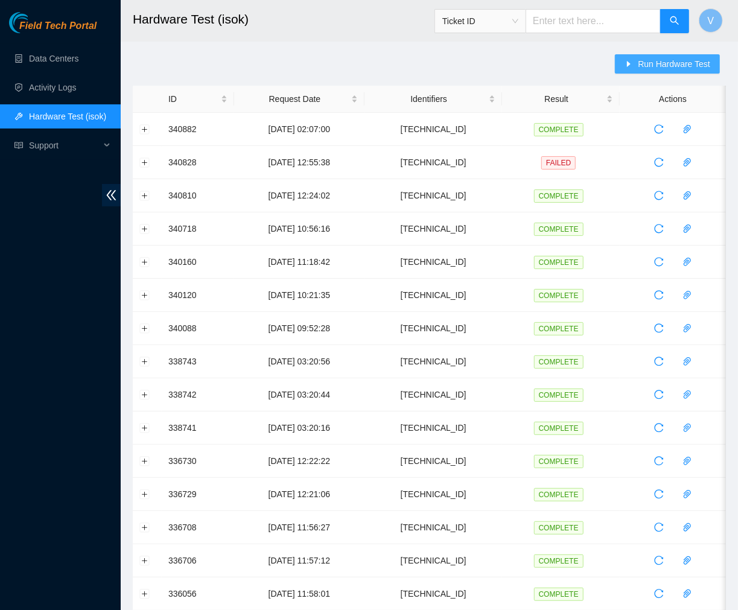
click at [670, 69] on span "Run Hardware Test" at bounding box center [674, 63] width 72 height 13
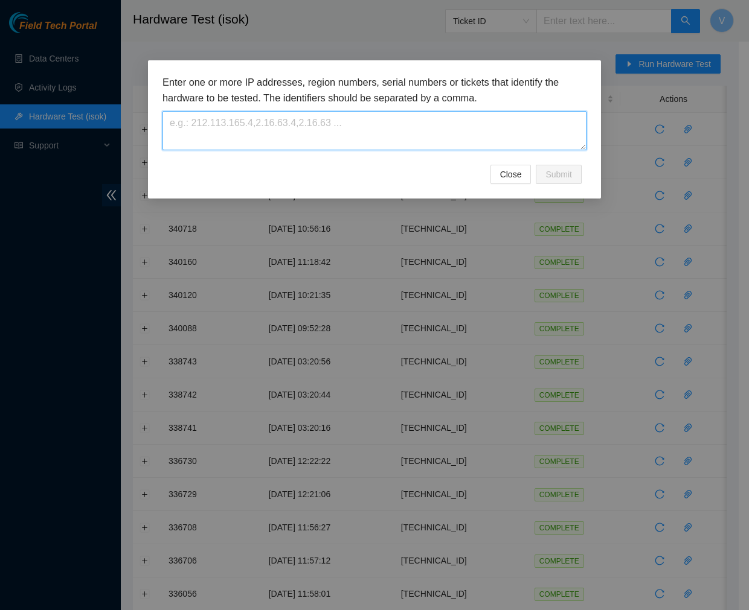
click at [489, 118] on textarea at bounding box center [374, 130] width 424 height 39
paste textarea "23.65.191.16"
type textarea "23.65.191.16"
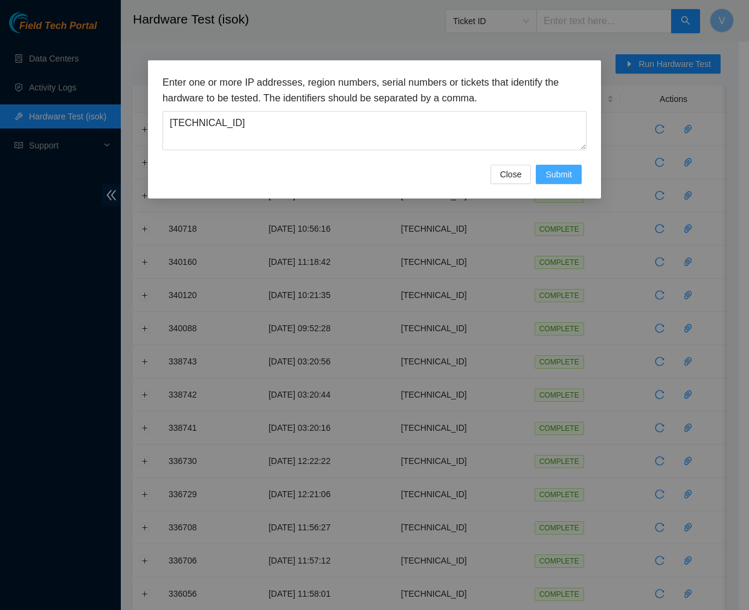
click at [560, 171] on span "Submit" at bounding box center [558, 174] width 27 height 13
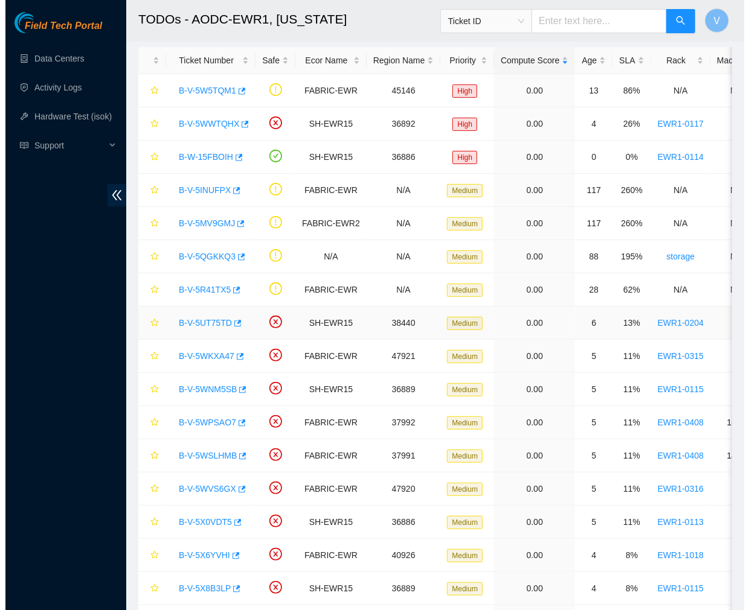
scroll to position [40, 0]
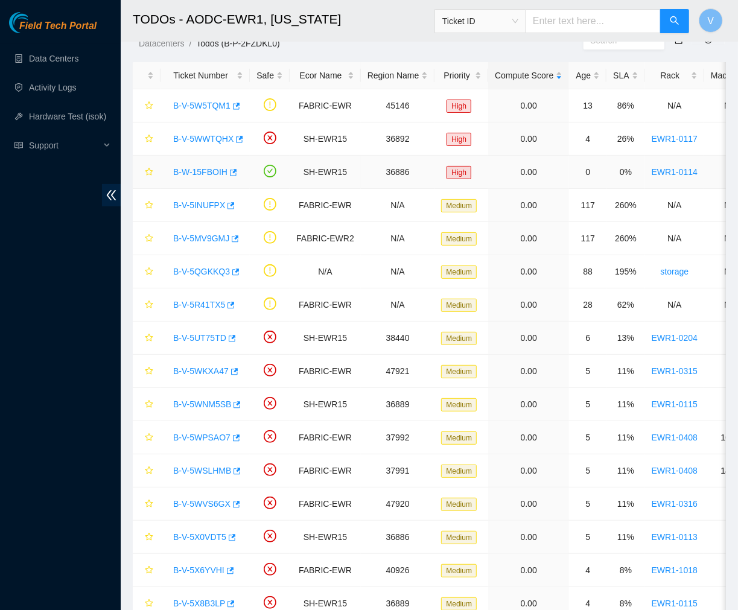
click at [200, 176] on link "B-W-15FBOIH" at bounding box center [200, 172] width 54 height 10
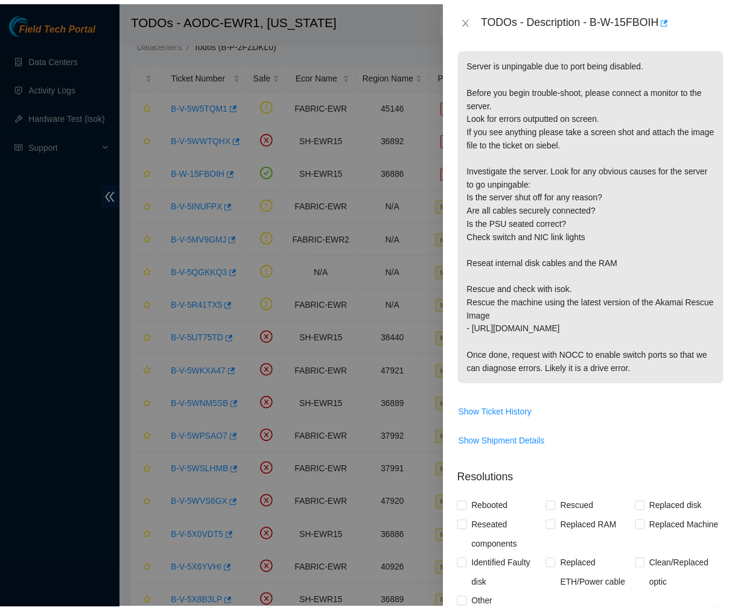
scroll to position [202, 0]
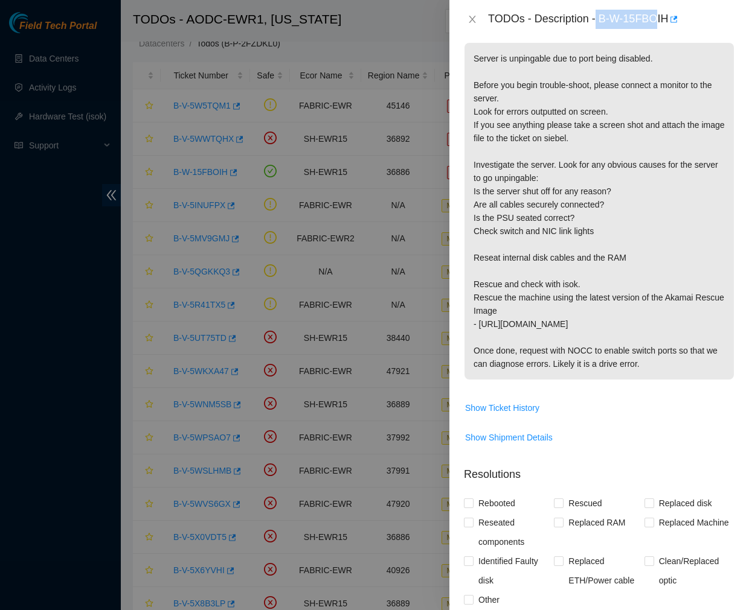
drag, startPoint x: 598, startPoint y: 19, endPoint x: 655, endPoint y: 27, distance: 58.0
click at [655, 27] on div "TODOs - Description - B-W-15FBOIH" at bounding box center [611, 19] width 246 height 19
drag, startPoint x: 599, startPoint y: 17, endPoint x: 670, endPoint y: 28, distance: 72.1
click at [670, 28] on div "TODOs - Description - B-W-15FBOIH" at bounding box center [611, 19] width 246 height 19
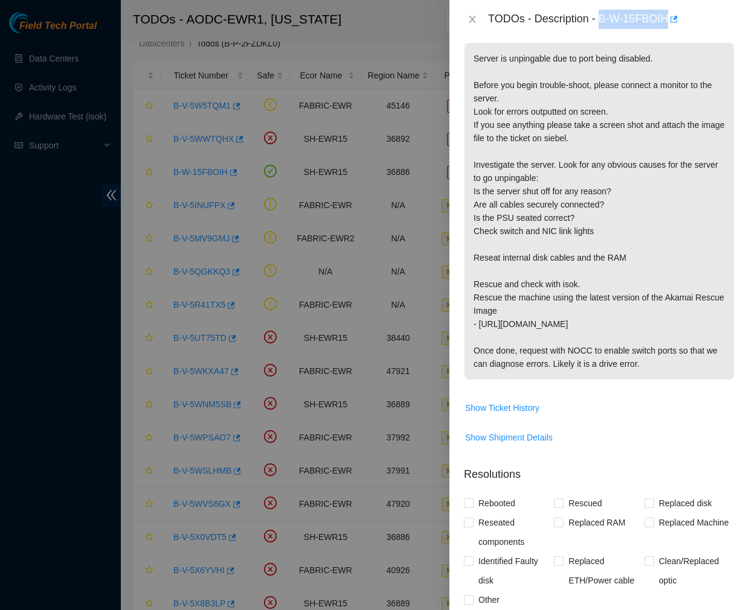
copy div "B-W-15FBOIH"
click at [477, 21] on button "Close" at bounding box center [472, 19] width 17 height 11
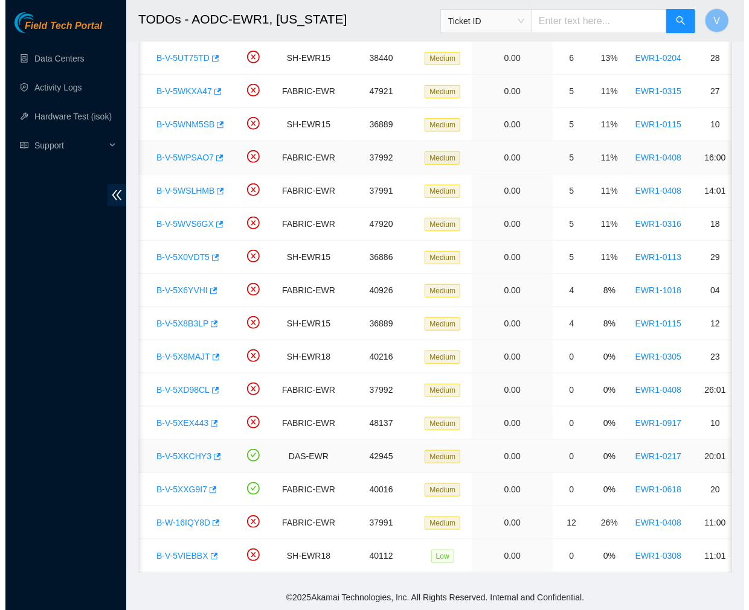
scroll to position [0, 0]
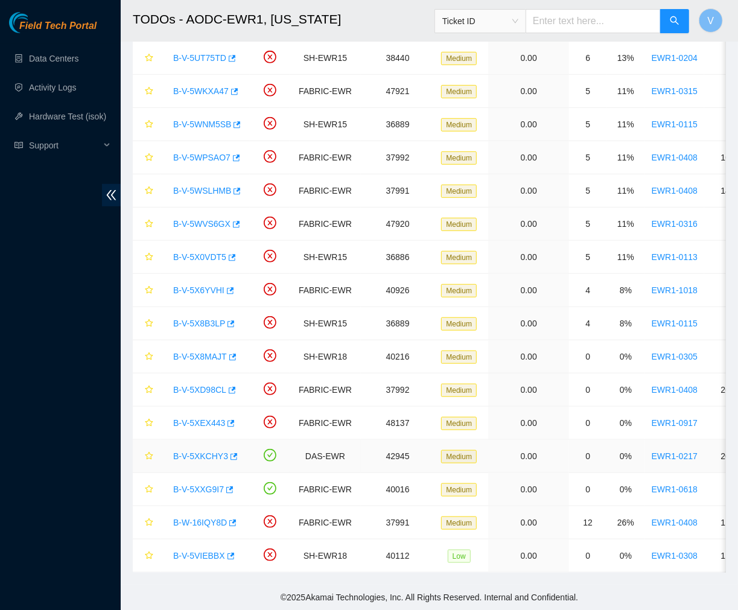
click at [184, 452] on link "B-V-5XKCHY3" at bounding box center [200, 457] width 55 height 10
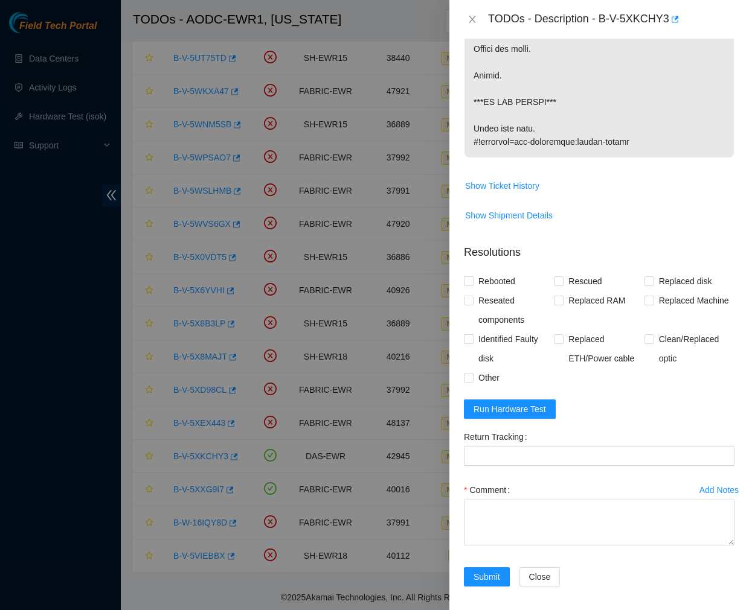
scroll to position [562, 0]
click at [514, 183] on span "Show Ticket History" at bounding box center [502, 185] width 74 height 13
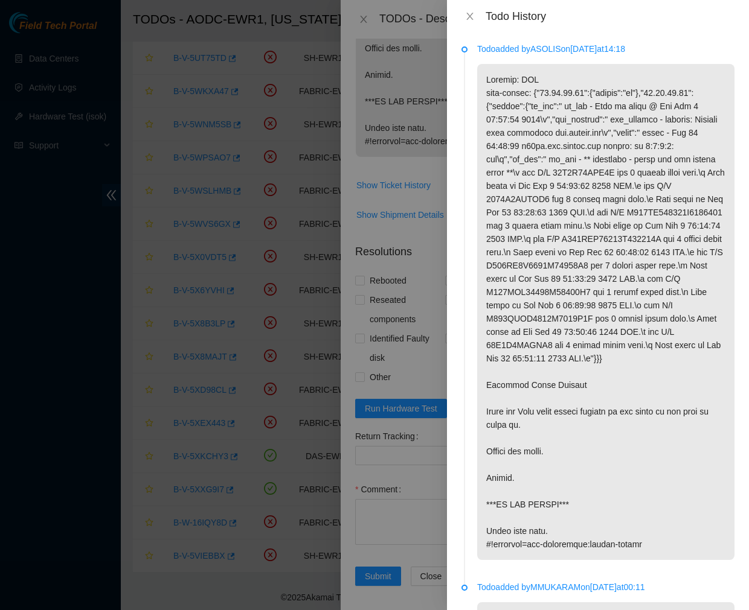
scroll to position [0, 0]
click at [466, 13] on icon "close" at bounding box center [470, 16] width 10 height 10
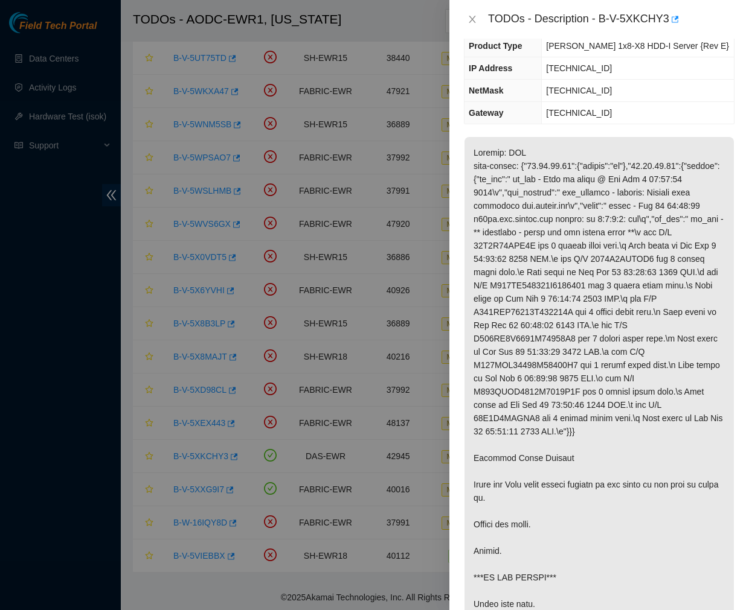
scroll to position [566, 0]
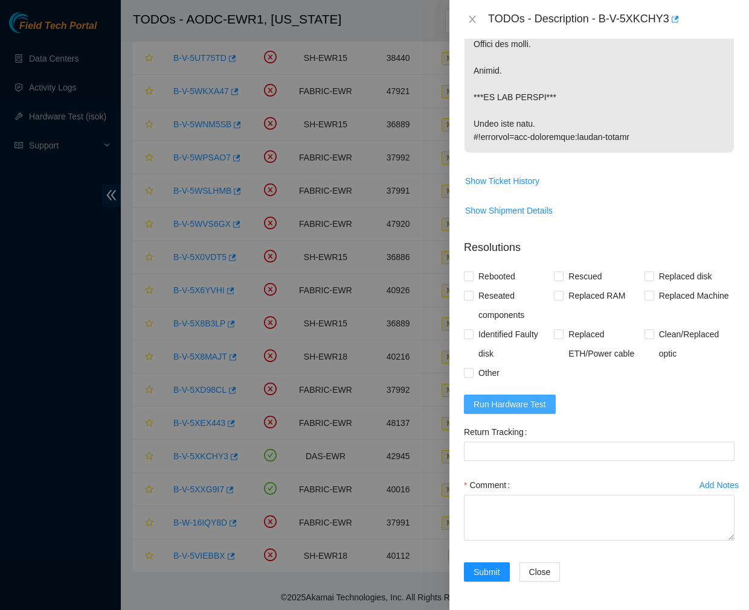
click at [520, 400] on span "Run Hardware Test" at bounding box center [509, 404] width 72 height 13
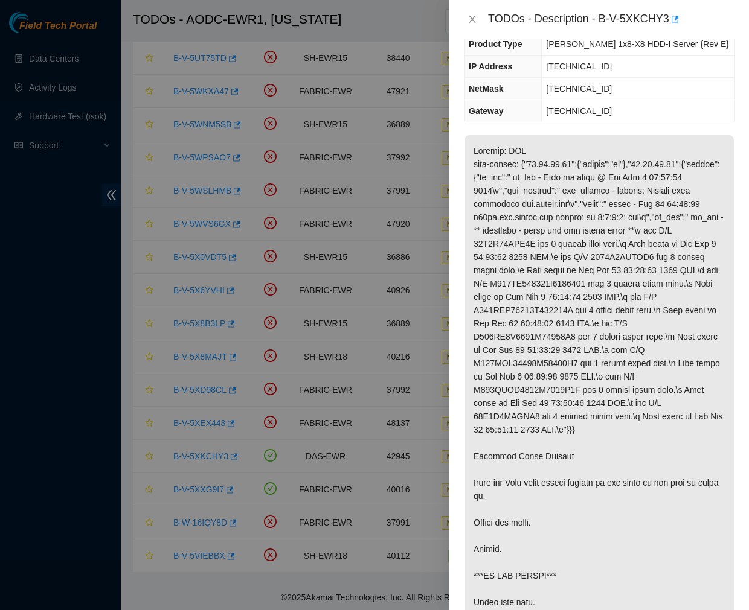
scroll to position [0, 0]
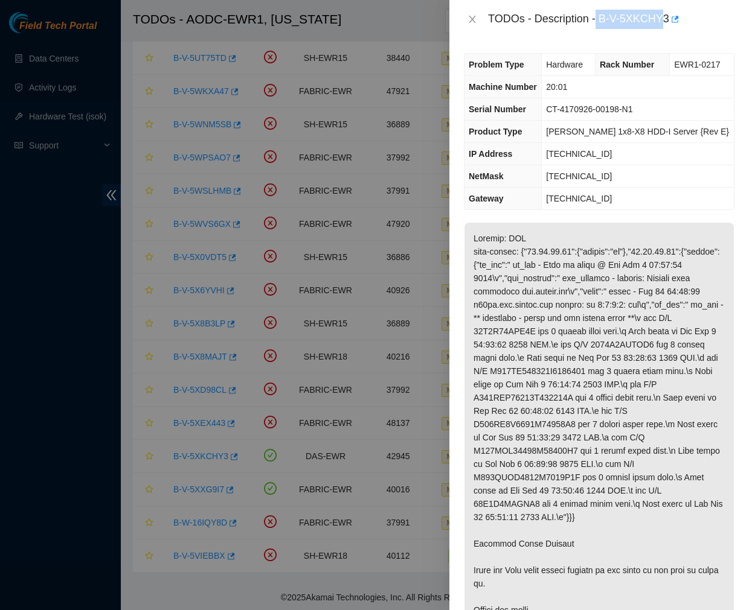
drag, startPoint x: 598, startPoint y: 19, endPoint x: 662, endPoint y: 24, distance: 64.8
click at [662, 24] on div "TODOs - Description - B-V-5XKCHY3" at bounding box center [611, 19] width 246 height 19
click at [599, 19] on div "TODOs - Description - B-V-5XKCHY3" at bounding box center [611, 19] width 246 height 19
drag, startPoint x: 601, startPoint y: 19, endPoint x: 686, endPoint y: 36, distance: 86.9
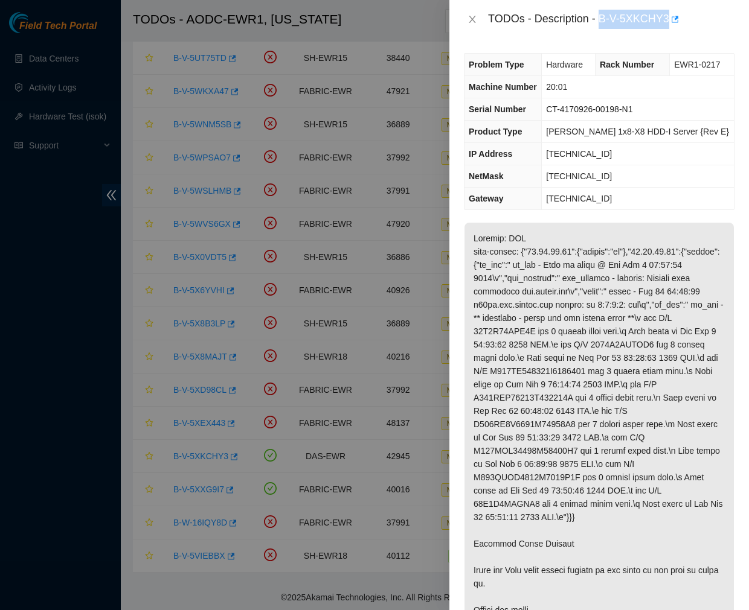
click at [686, 36] on div "TODOs - Description - B-V-5XKCHY3" at bounding box center [598, 19] width 299 height 39
copy div "B-V-5XKCHY3"
click at [467, 14] on icon "close" at bounding box center [472, 19] width 10 height 10
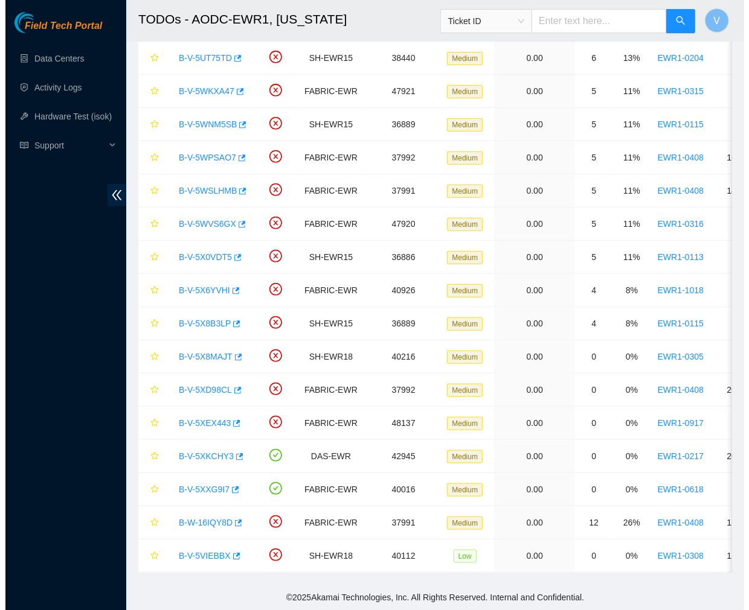
scroll to position [298, 0]
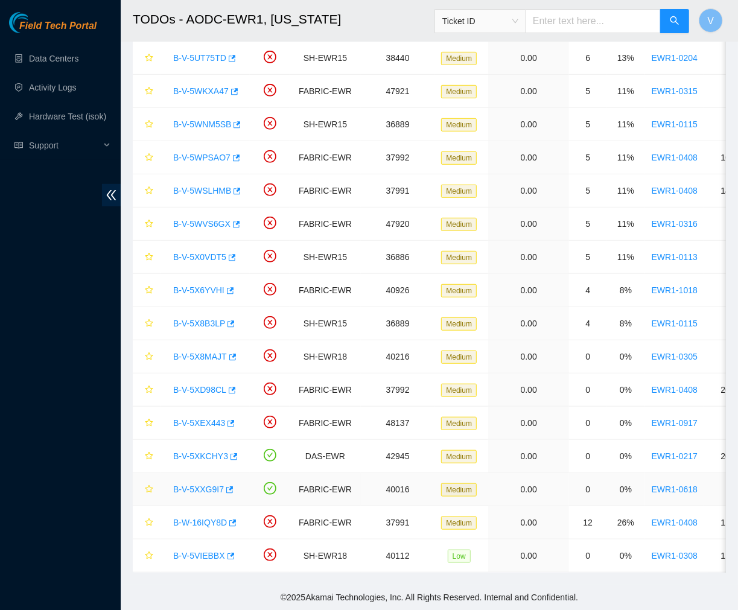
click at [203, 485] on link "B-V-5XXG9I7" at bounding box center [198, 490] width 51 height 10
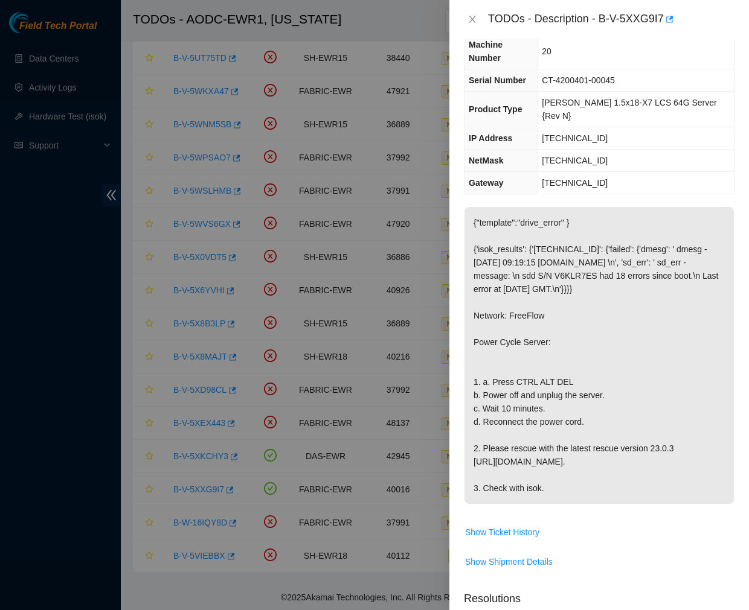
scroll to position [0, 0]
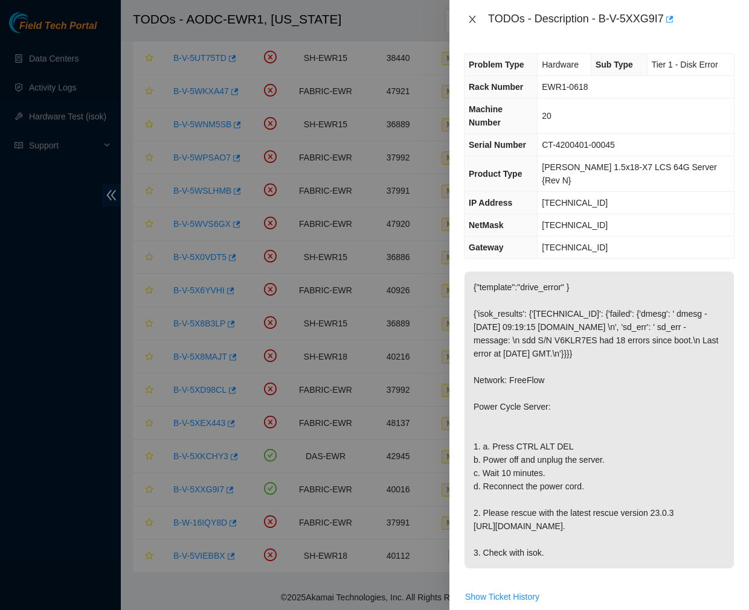
click at [471, 22] on icon "close" at bounding box center [472, 19] width 10 height 10
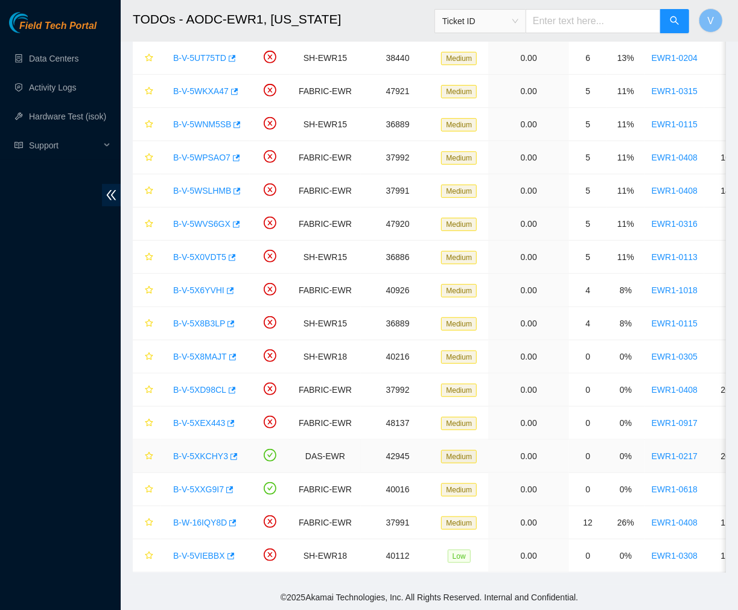
click at [201, 452] on link "B-V-5XKCHY3" at bounding box center [200, 457] width 55 height 10
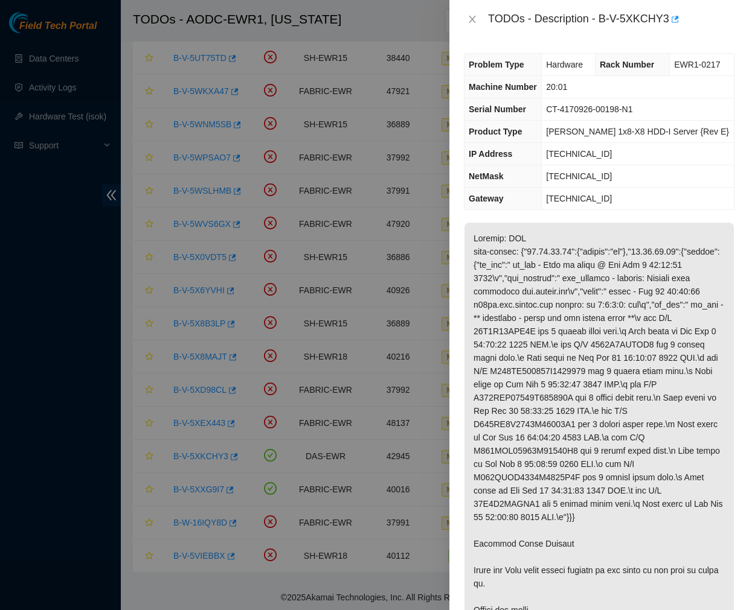
click at [608, 352] on p at bounding box center [598, 471] width 269 height 496
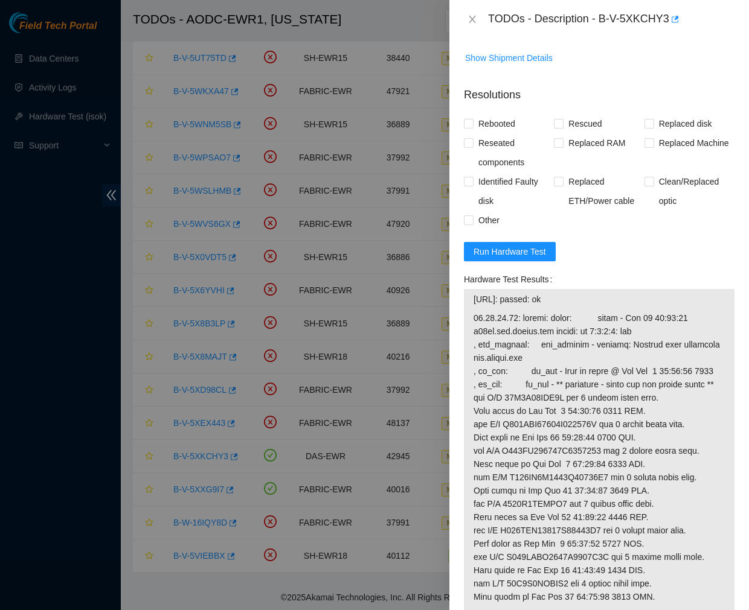
scroll to position [720, 0]
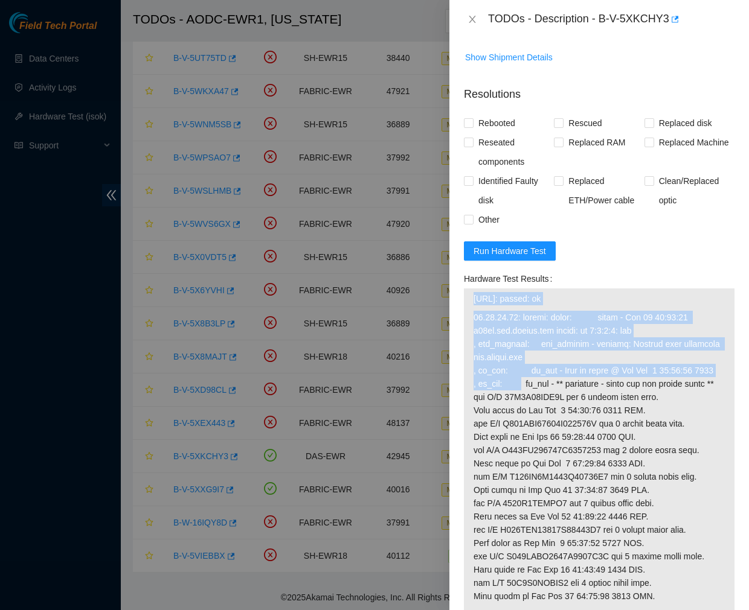
drag, startPoint x: 472, startPoint y: 296, endPoint x: 523, endPoint y: 383, distance: 100.4
click at [523, 383] on tbody "[URL]: passed: ok Last Updated Date [DATE] 16:07:45 GMT" at bounding box center [599, 458] width 252 height 333
click at [523, 383] on span at bounding box center [598, 457] width 251 height 292
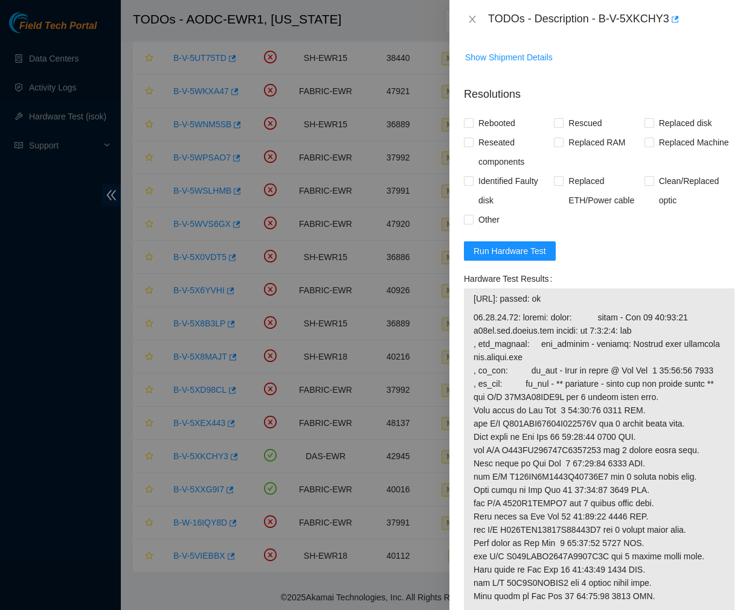
click at [523, 383] on span at bounding box center [598, 457] width 251 height 292
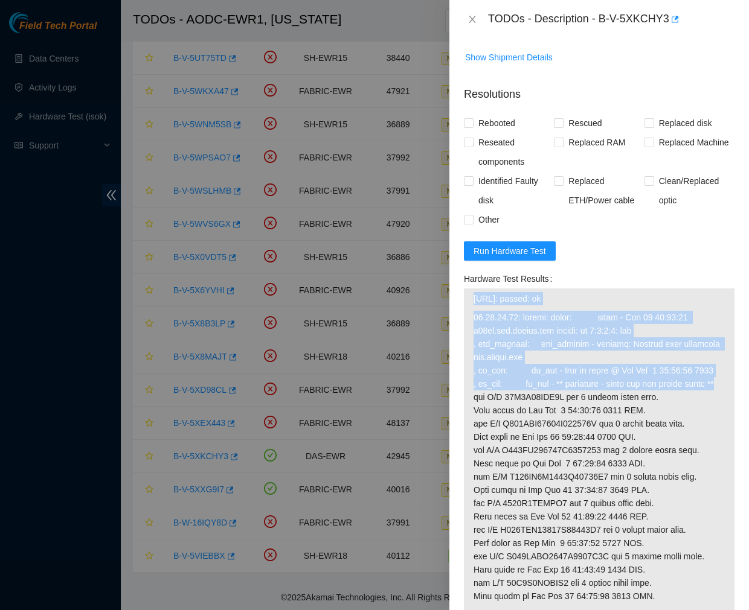
drag, startPoint x: 471, startPoint y: 298, endPoint x: 626, endPoint y: 398, distance: 185.0
click at [626, 398] on div "[URL]: passed: ok Last Updated Date [DATE] 16:07:45 GMT" at bounding box center [599, 458] width 270 height 339
click at [626, 398] on span at bounding box center [598, 457] width 251 height 292
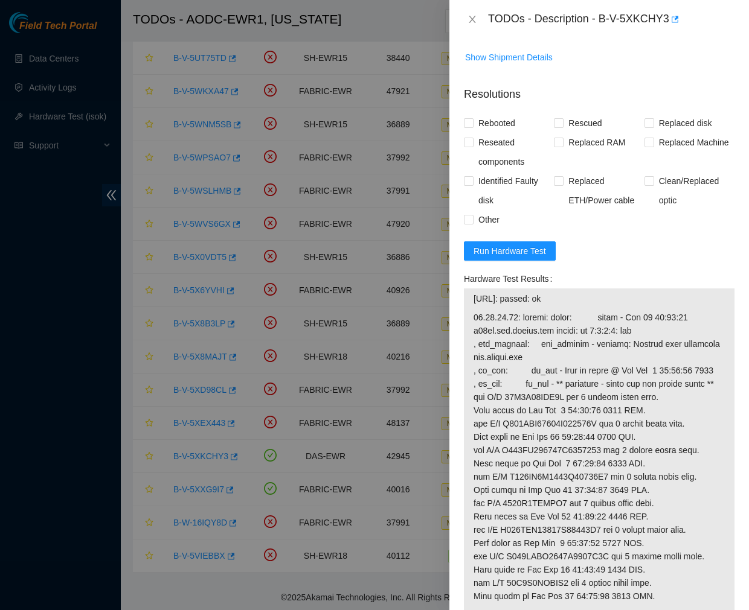
click at [618, 390] on span at bounding box center [598, 457] width 251 height 292
click at [625, 411] on span at bounding box center [598, 457] width 251 height 292
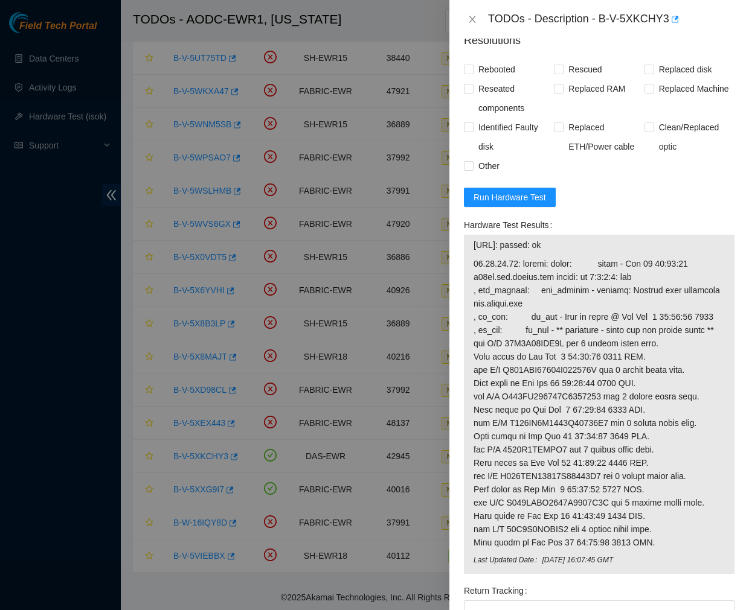
scroll to position [771, 0]
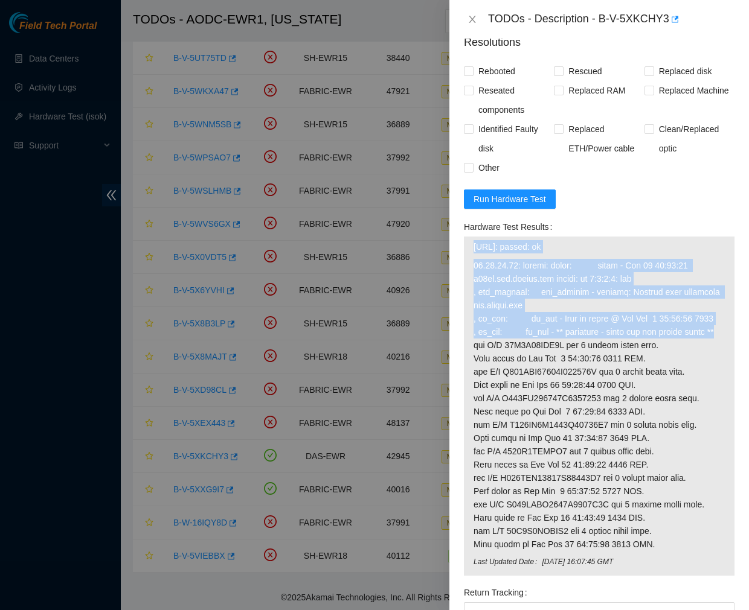
drag, startPoint x: 472, startPoint y: 243, endPoint x: 642, endPoint y: 339, distance: 195.7
click at [642, 339] on tbody "[URL]: passed: ok Last Updated Date [DATE] 16:07:45 GMT" at bounding box center [599, 406] width 252 height 333
copy tbody "[URL]: passed: ok [URL]: failed: dmesg: dmesg - [DATE] 14:26:40 [DOMAIN_NAME] k…"
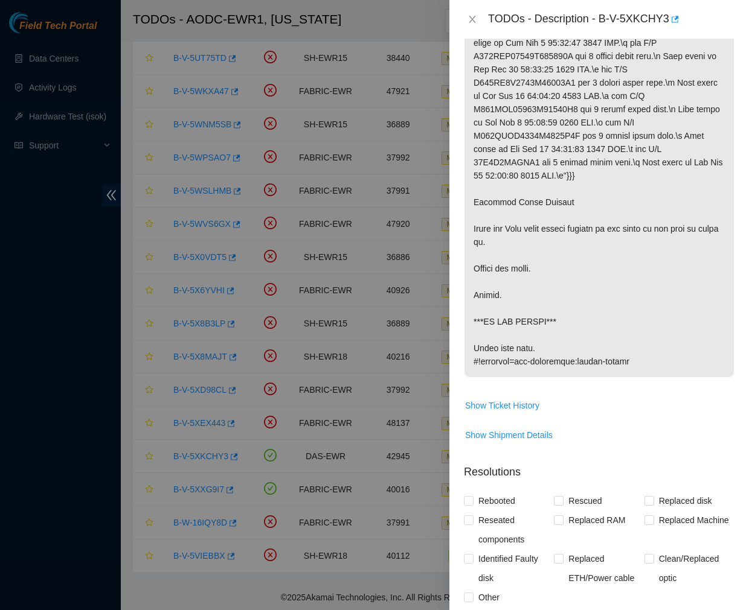
scroll to position [332, 0]
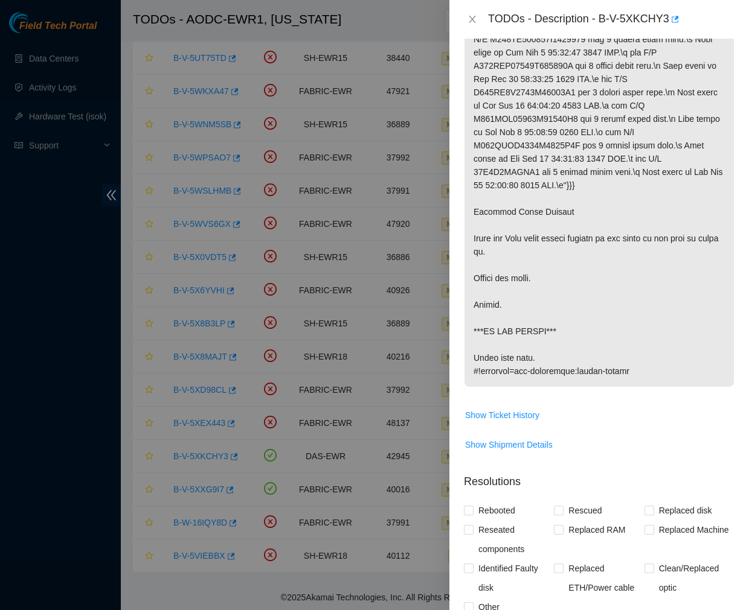
click at [631, 269] on p at bounding box center [598, 139] width 269 height 496
click at [602, 423] on span "Show Ticket History" at bounding box center [598, 415] width 269 height 19
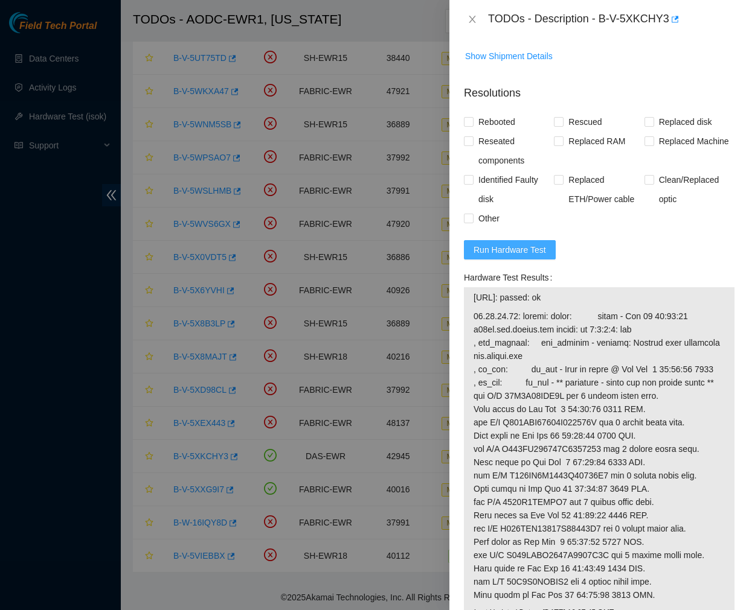
click at [520, 244] on span "Run Hardware Test" at bounding box center [509, 249] width 72 height 13
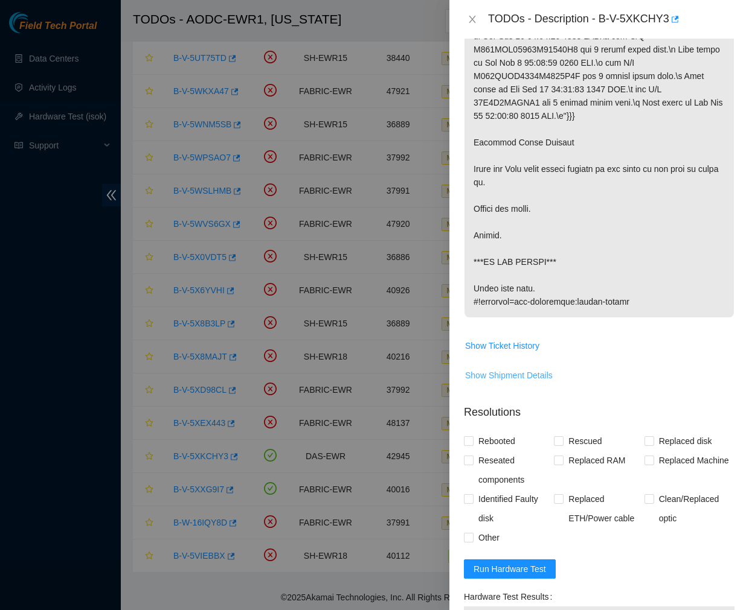
scroll to position [637, 0]
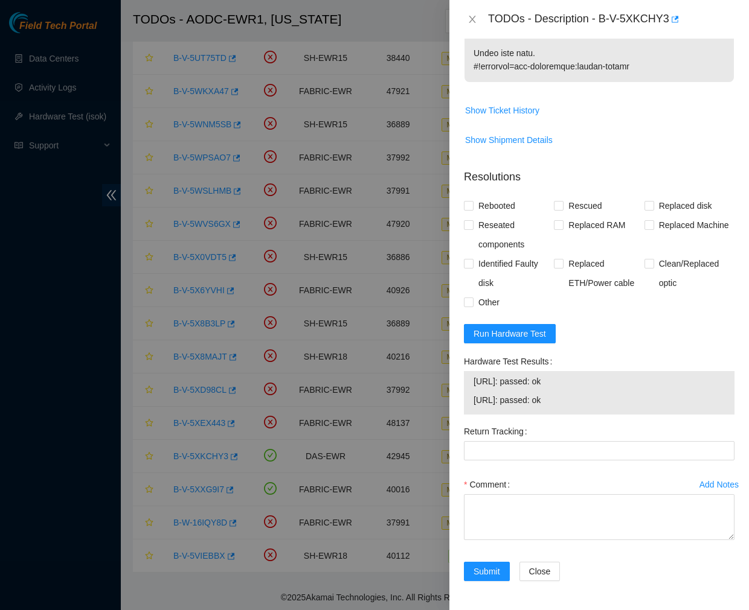
drag, startPoint x: 566, startPoint y: 404, endPoint x: 471, endPoint y: 376, distance: 98.9
click at [471, 376] on div "[URL]: passed: ok [URL]: passed: ok" at bounding box center [599, 392] width 270 height 43
copy tbody "[URL]: passed: ok [URL]: passed: ok"
click at [512, 517] on textarea "Comment" at bounding box center [599, 517] width 270 height 46
paste textarea "Ticket #: B-V-5XKCHY3 - Ran hardware test: [URL]: passed: ok [URL]: failed: dme…"
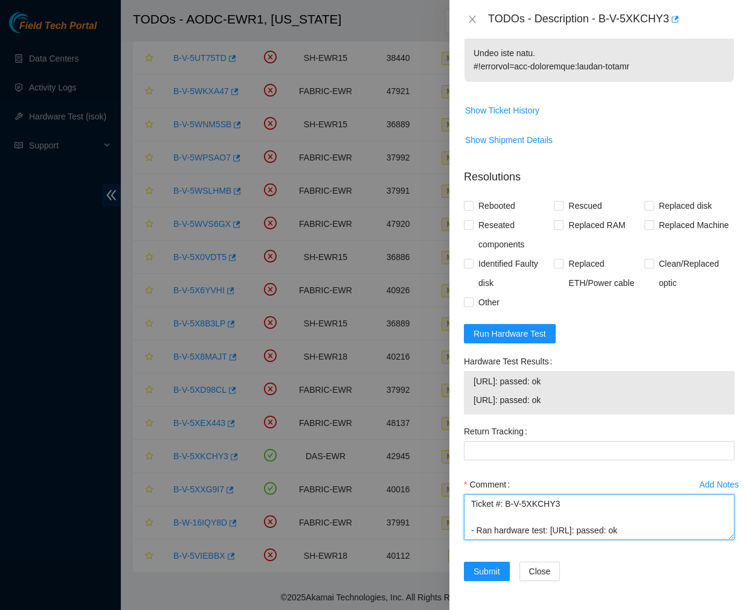
scroll to position [182, 0]
click at [532, 530] on textarea "Ticket #: B-V-5XKCHY3 - Ran hardware test: [URL]: passed: ok [URL]: failed: dme…" at bounding box center [599, 517] width 270 height 46
click at [521, 516] on textarea "Ticket #: B-V-5XKCHY3 - Ran hardware test: [URL]: passed: ok [URL]: failed: dme…" at bounding box center [599, 517] width 270 height 46
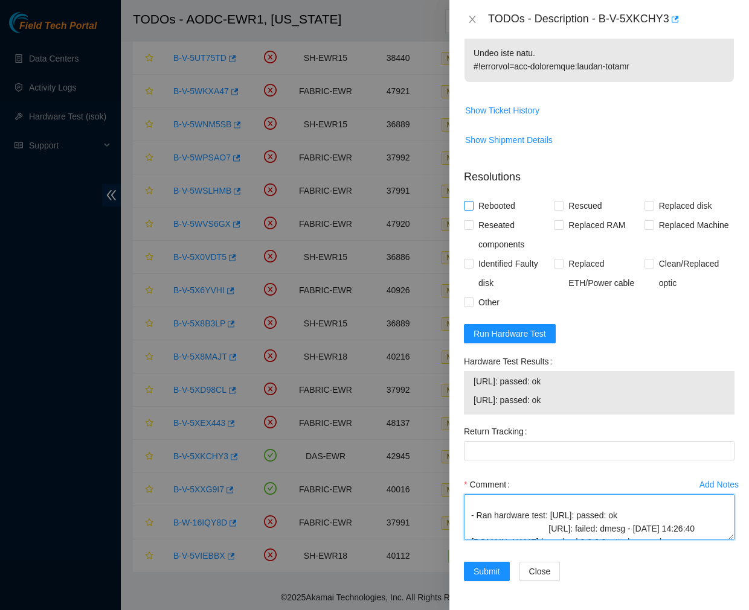
type textarea "Ticket #: B-V-5XKCHY3 - Ran hardware test: [URL]: passed: ok [URL]: failed: dme…"
click at [465, 205] on input "Rebooted" at bounding box center [468, 205] width 8 height 8
checkbox input "true"
click at [465, 226] on input "Reseated components" at bounding box center [468, 224] width 8 height 8
checkbox input "true"
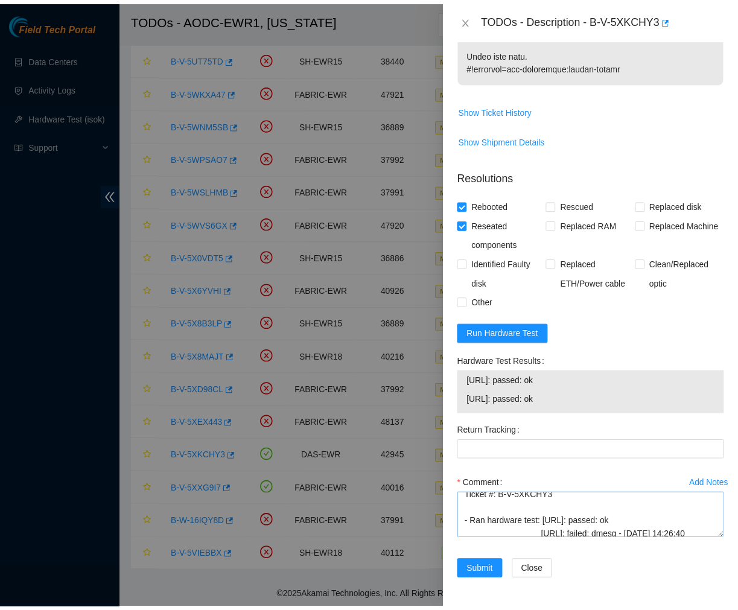
scroll to position [0, 0]
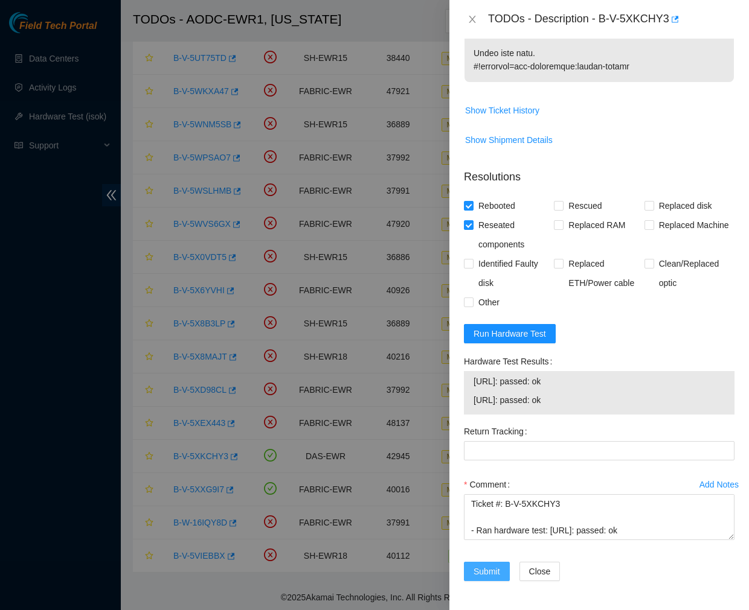
click at [485, 569] on span "Submit" at bounding box center [486, 571] width 27 height 13
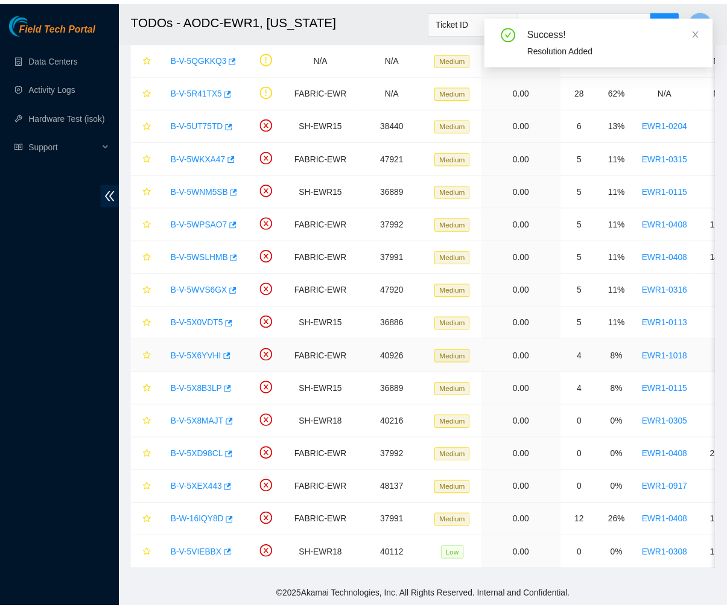
scroll to position [232, 0]
